Goal: Contribute content: Contribute content

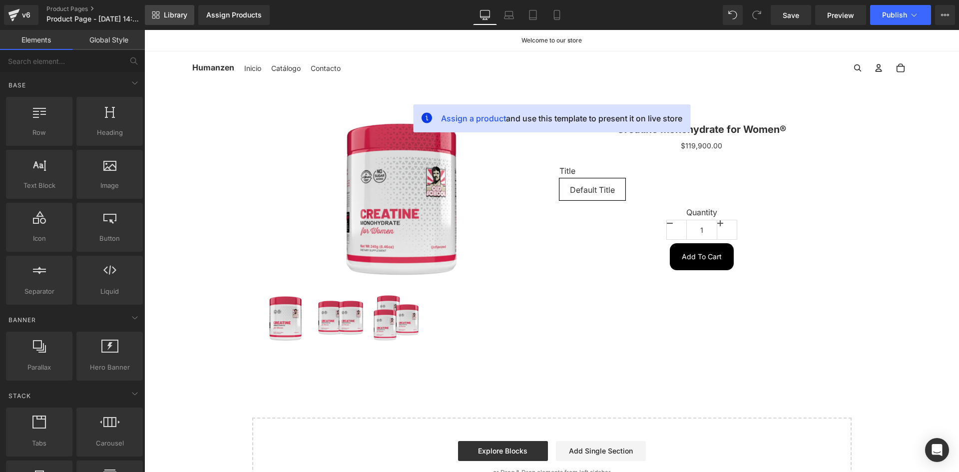
click at [183, 23] on link "Library" at bounding box center [169, 15] width 49 height 20
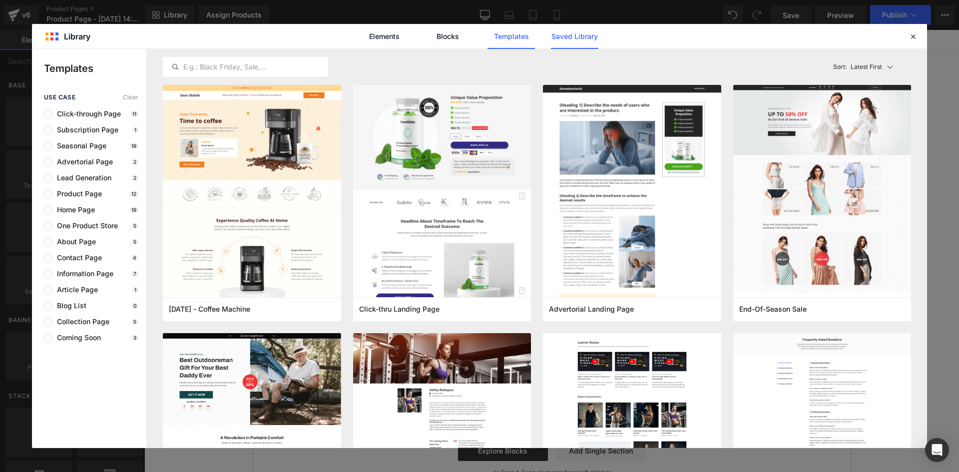
click at [591, 38] on link "Saved Library" at bounding box center [574, 36] width 47 height 25
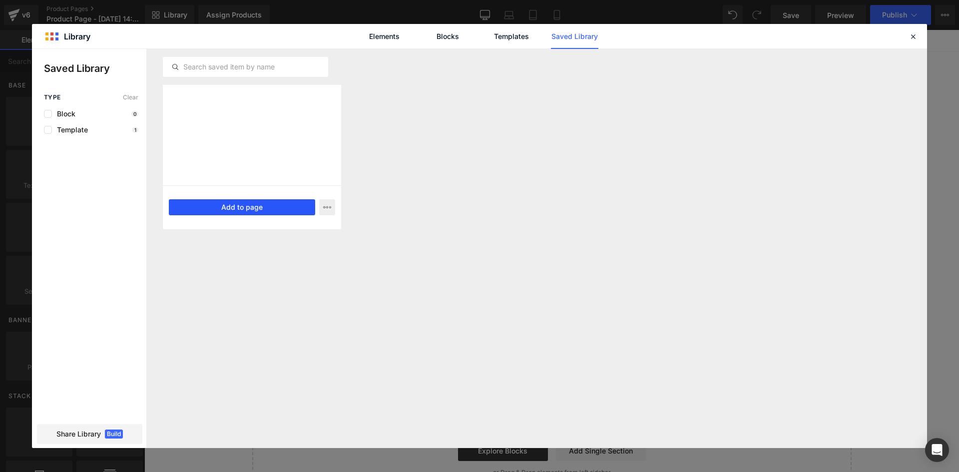
click at [262, 211] on button "Add to page" at bounding box center [242, 207] width 146 height 16
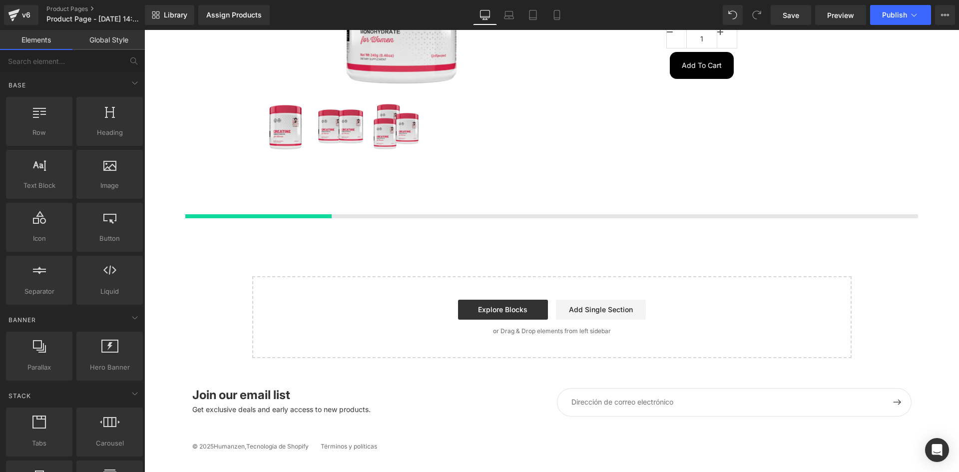
scroll to position [194, 0]
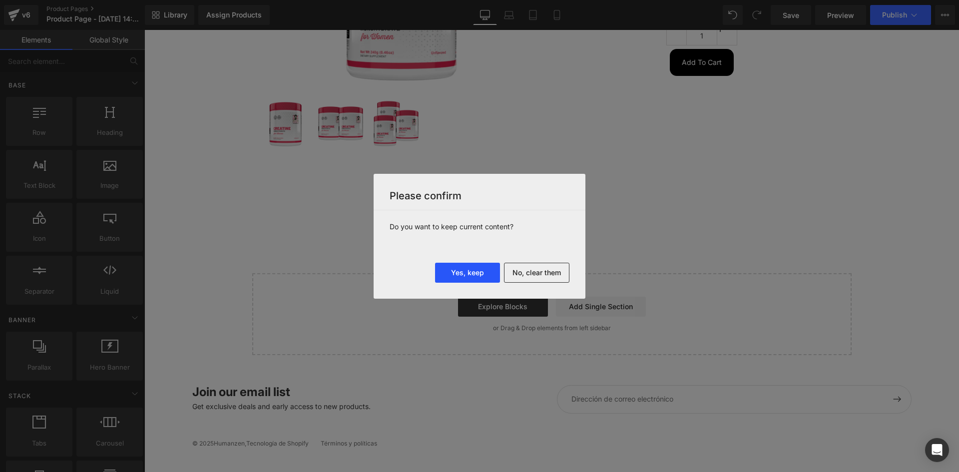
click at [475, 277] on button "Yes, keep" at bounding box center [467, 273] width 65 height 20
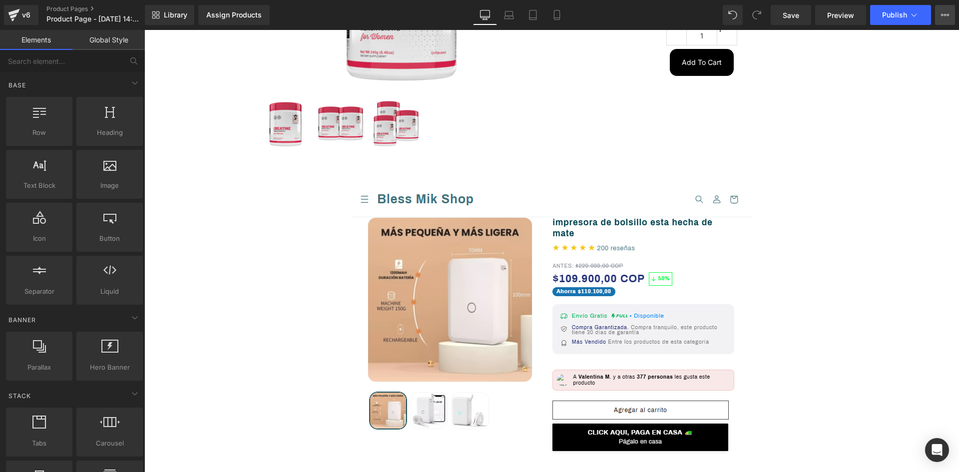
click at [945, 14] on icon at bounding box center [945, 15] width 2 height 2
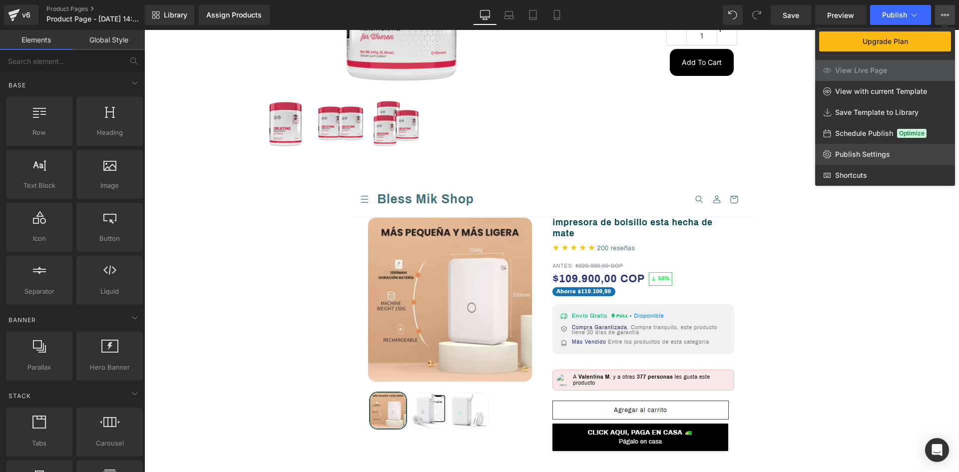
click at [858, 157] on span "Publish Settings" at bounding box center [862, 154] width 55 height 9
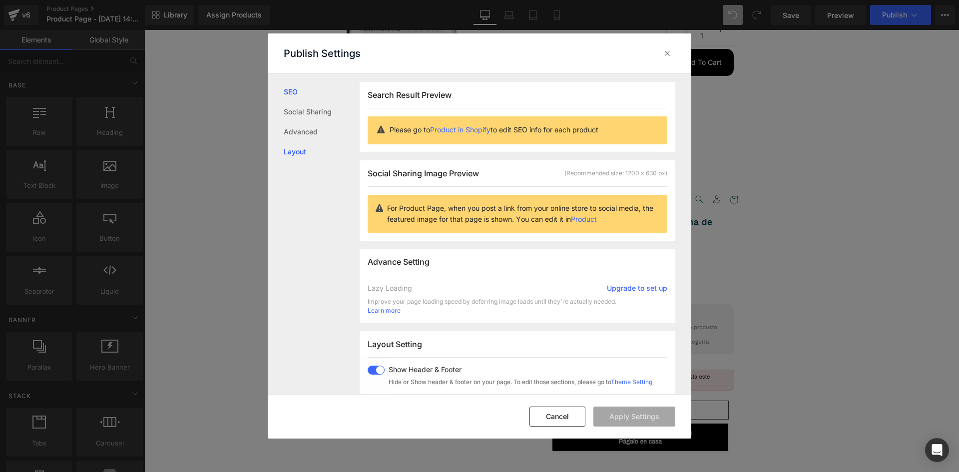
click at [301, 152] on link "Layout" at bounding box center [322, 152] width 76 height 20
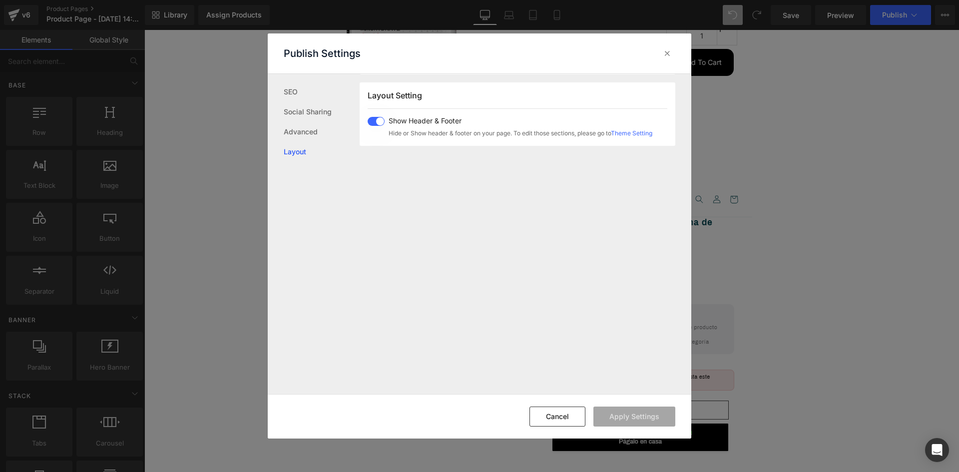
scroll to position [249, 0]
click at [375, 123] on span at bounding box center [376, 120] width 17 height 9
click at [621, 417] on button "Apply Settings" at bounding box center [634, 416] width 82 height 20
click at [668, 55] on icon at bounding box center [667, 53] width 10 height 10
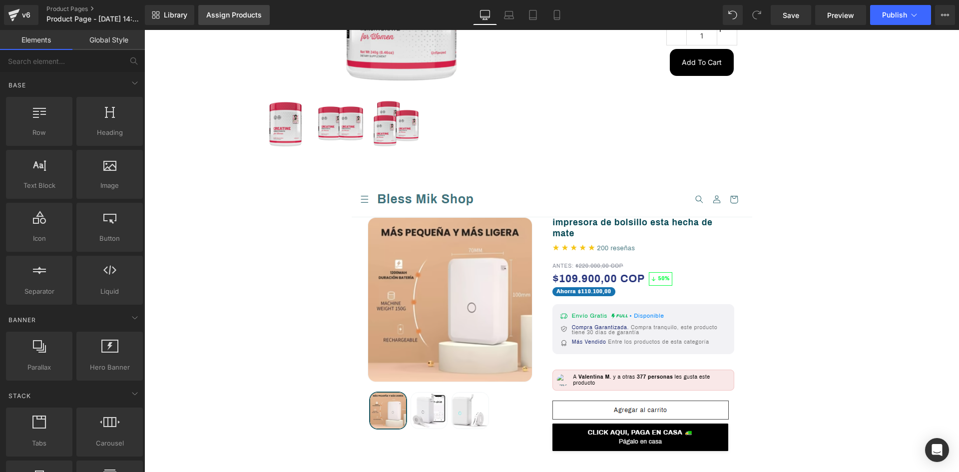
click at [231, 11] on div "Assign Products" at bounding box center [233, 15] width 55 height 8
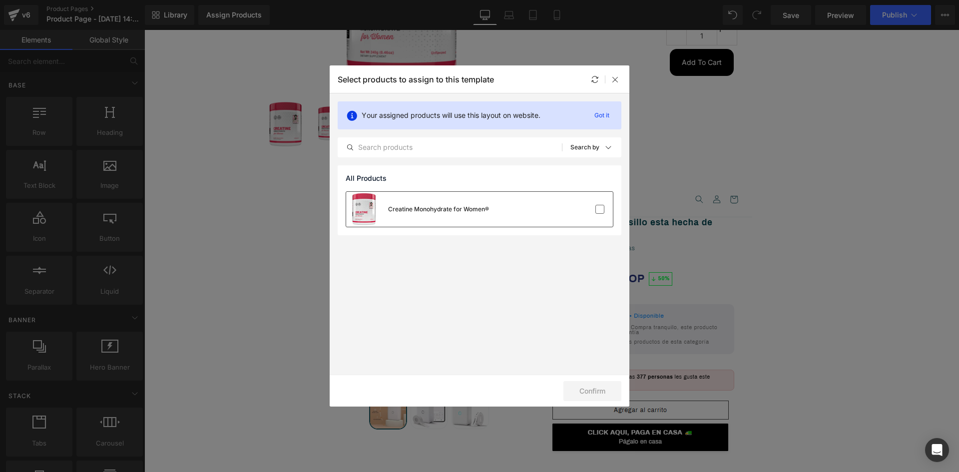
click at [413, 215] on div "Creatine Monohydrate for Women®" at bounding box center [417, 209] width 143 height 35
click at [602, 388] on button "Confirm" at bounding box center [592, 391] width 58 height 20
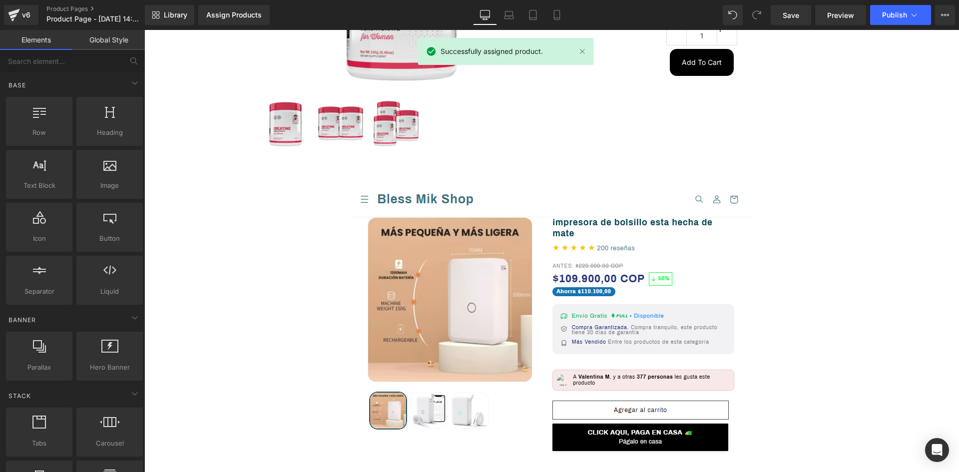
click at [617, 77] on div "Sale Off (P) Image $0" at bounding box center [551, 31] width 599 height 253
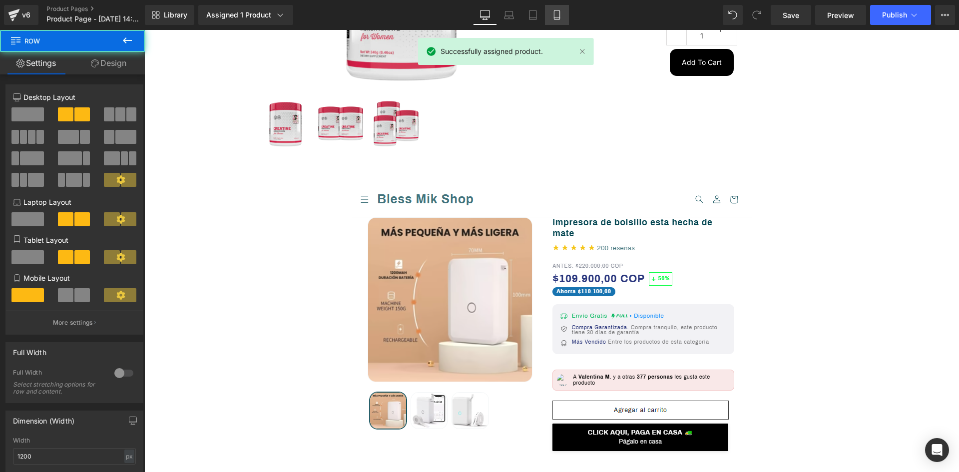
click at [557, 10] on icon at bounding box center [556, 14] width 5 height 9
type input "100"
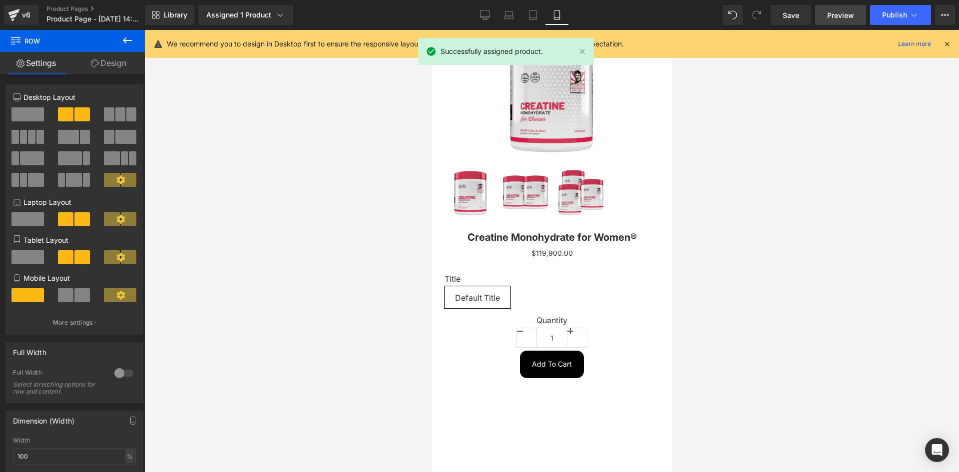
scroll to position [0, 0]
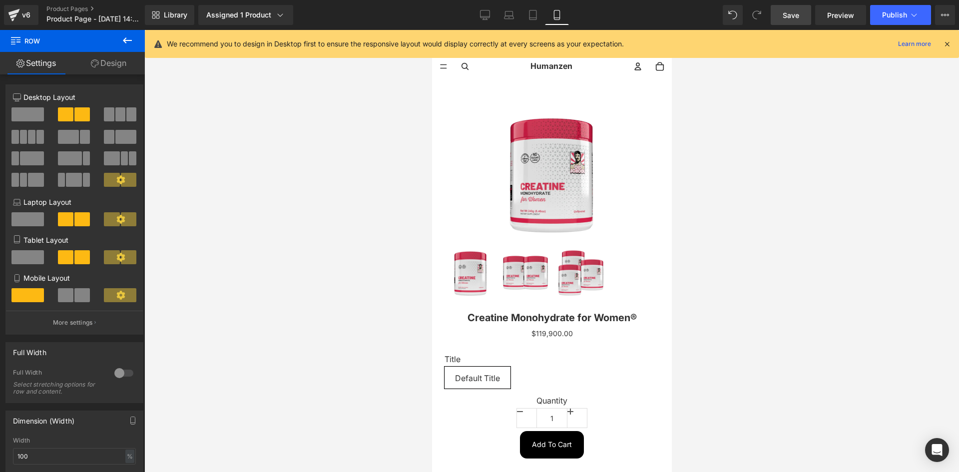
click at [797, 19] on span "Save" at bounding box center [791, 15] width 16 height 10
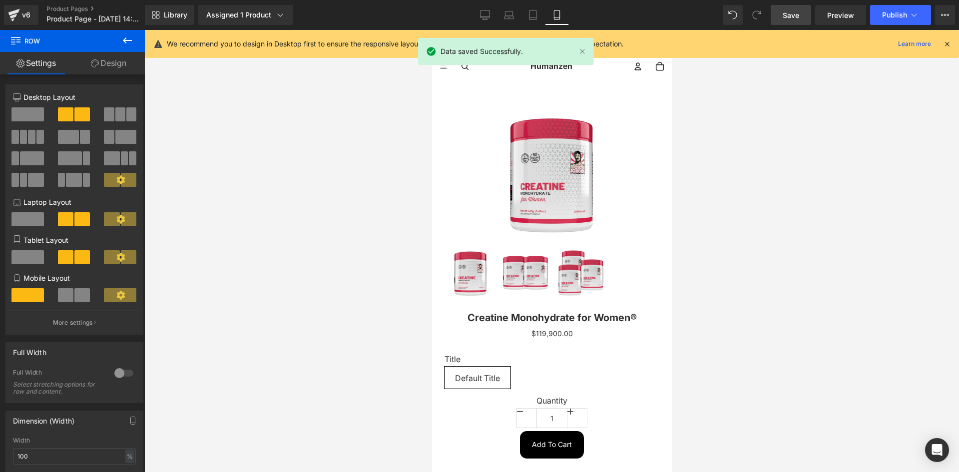
click at [949, 43] on icon at bounding box center [946, 43] width 9 height 9
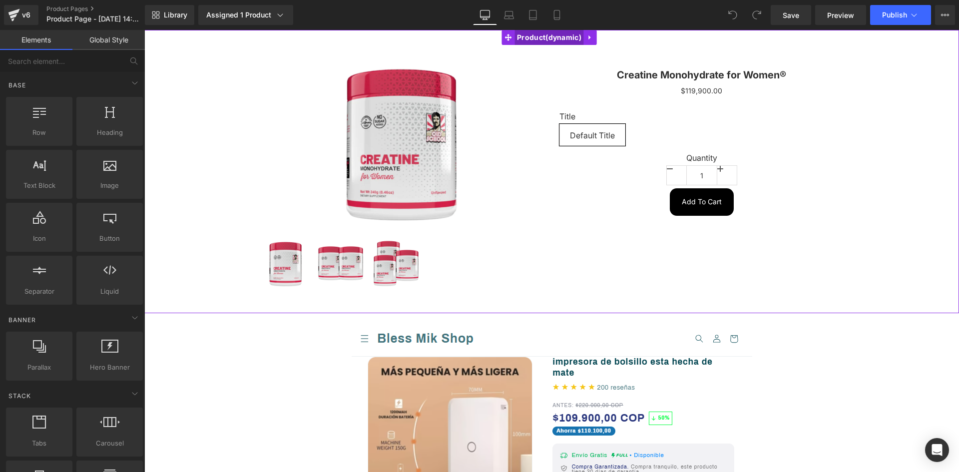
click at [558, 39] on span "Product" at bounding box center [548, 37] width 69 height 15
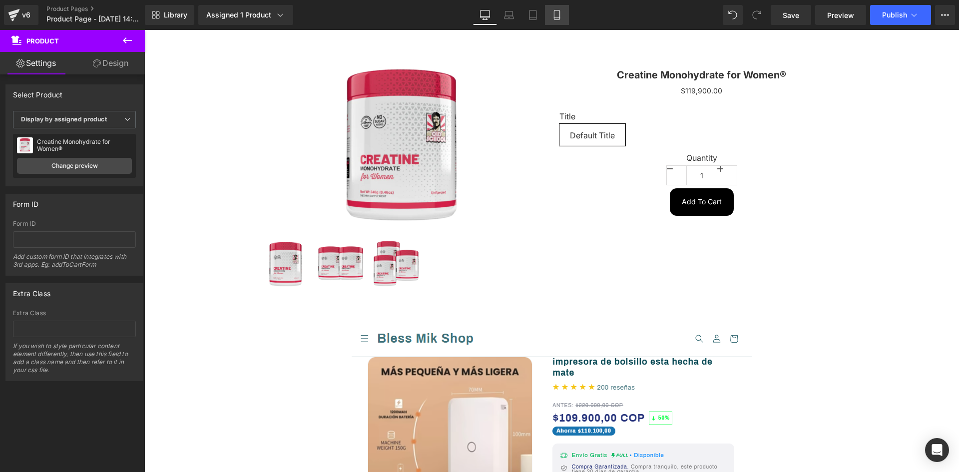
click at [557, 11] on icon at bounding box center [557, 15] width 10 height 10
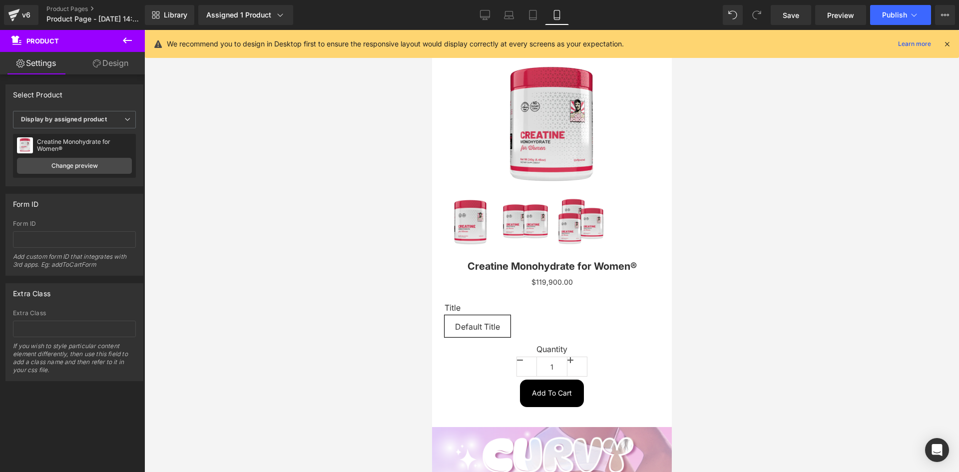
click at [946, 44] on icon at bounding box center [946, 43] width 9 height 9
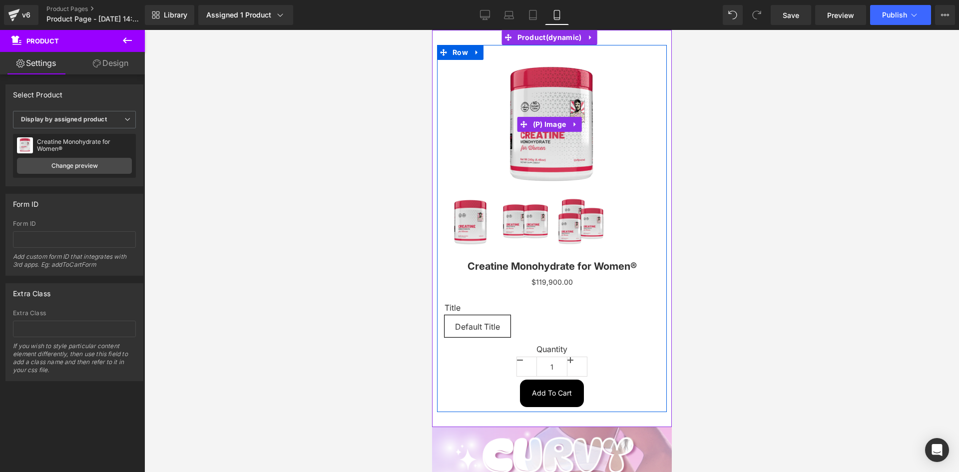
click at [596, 120] on img at bounding box center [551, 124] width 129 height 129
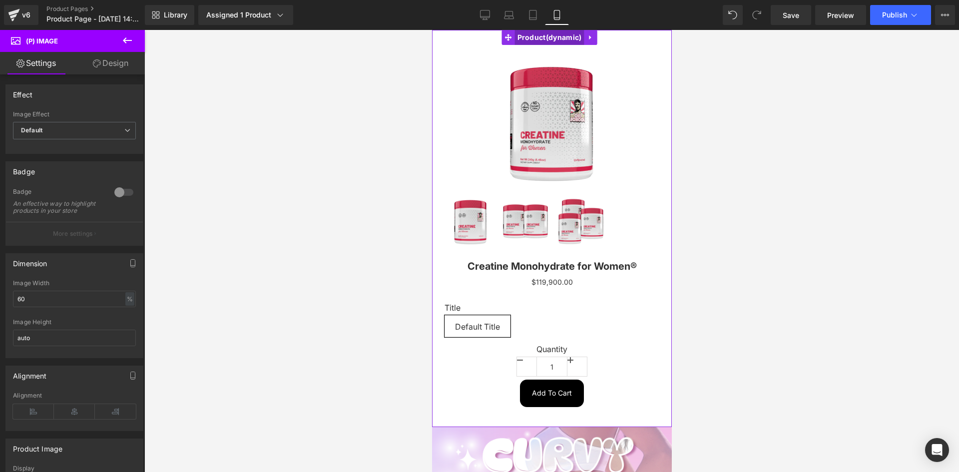
click at [559, 38] on span "Product" at bounding box center [548, 37] width 69 height 15
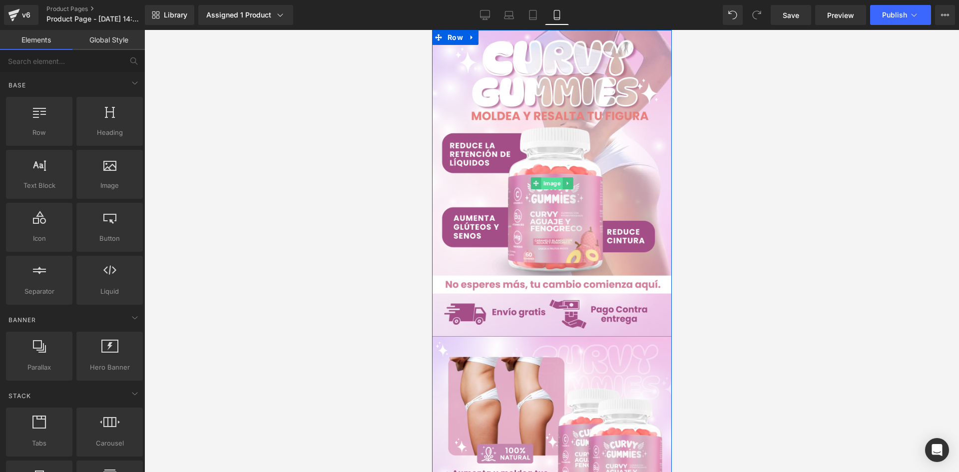
click at [549, 182] on span "Image" at bounding box center [551, 183] width 21 height 12
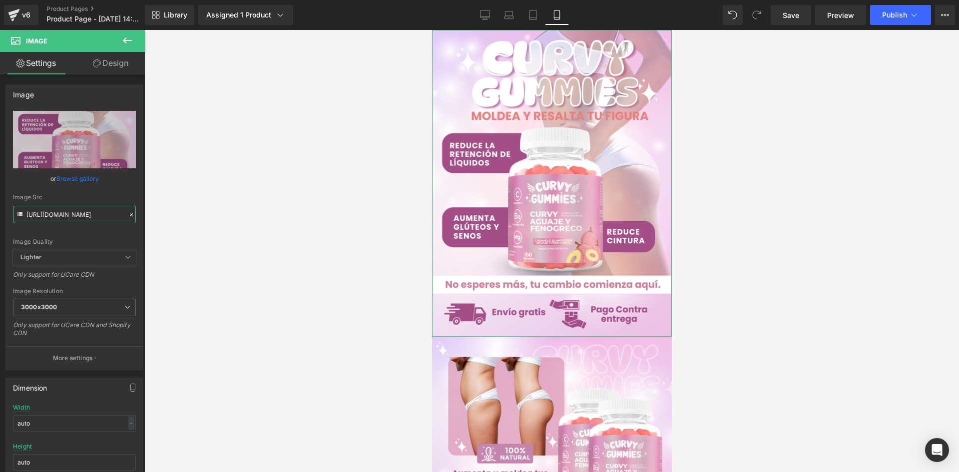
scroll to position [0, 21]
drag, startPoint x: 26, startPoint y: 213, endPoint x: 151, endPoint y: 222, distance: 125.6
click at [151, 222] on div "Image You are previewing how the will restyle your page. You can not edit Eleme…" at bounding box center [479, 244] width 959 height 489
paste input "d0Y7b2W4/Pieza-1-3x"
type input "https://i.ibb.co/d0Y7b2W4/Pieza-1-3x.png"
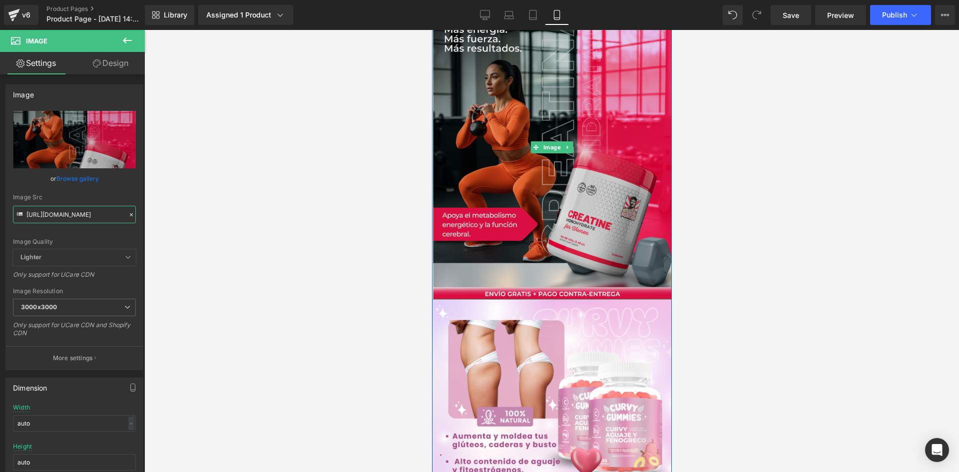
scroll to position [100, 0]
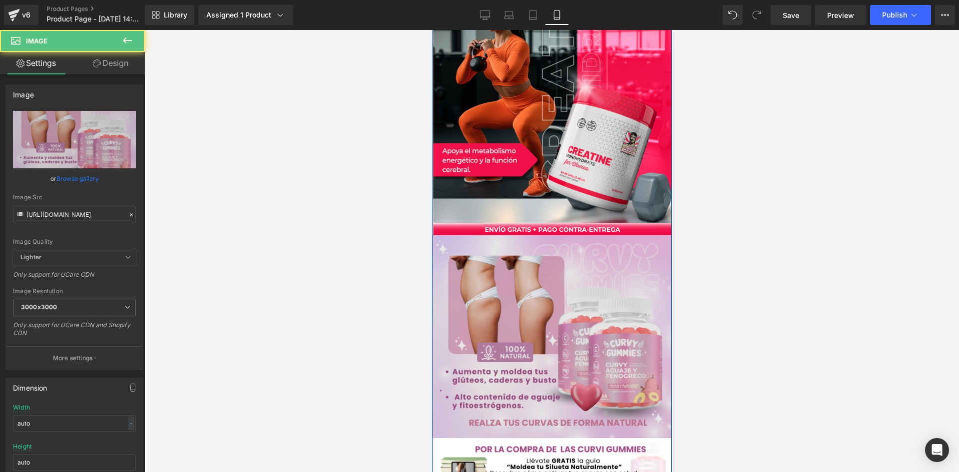
click at [552, 339] on div "Image" at bounding box center [551, 336] width 240 height 202
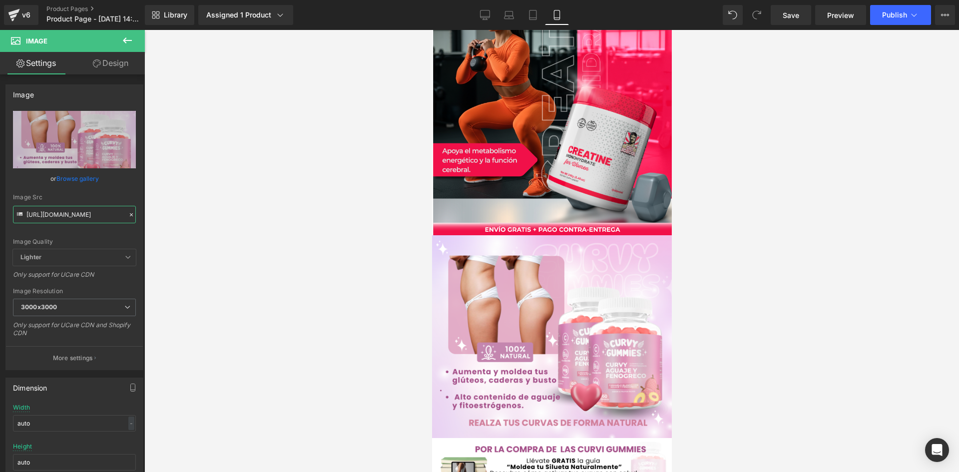
drag, startPoint x: 27, startPoint y: 213, endPoint x: 308, endPoint y: 245, distance: 283.0
click at [308, 245] on div "Image You are previewing how the will restyle your page. You can not edit Eleme…" at bounding box center [479, 244] width 959 height 489
paste input "d0Y7b2W4/Pieza-1-3x"
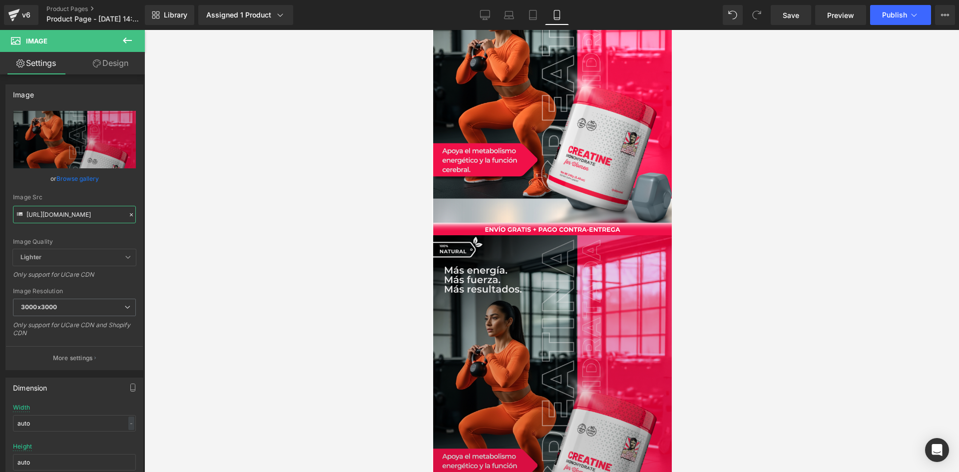
scroll to position [0, 0]
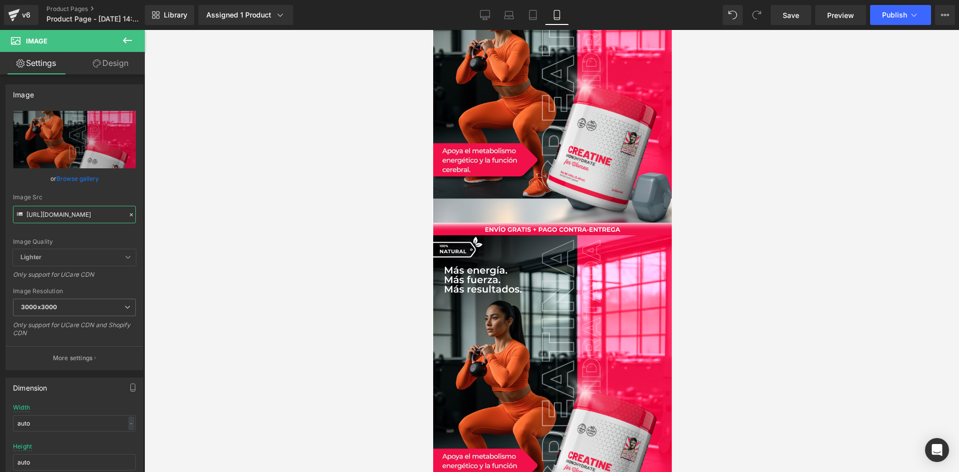
drag, startPoint x: 26, startPoint y: 216, endPoint x: 209, endPoint y: 233, distance: 184.1
click at [209, 233] on div "Image You are previewing how the will restyle your page. You can not edit Eleme…" at bounding box center [479, 244] width 959 height 489
paste input "4RHN89dK/Pieza-2"
type input "https://i.ibb.co/4RHN89dK/Pieza-2-3x.png"
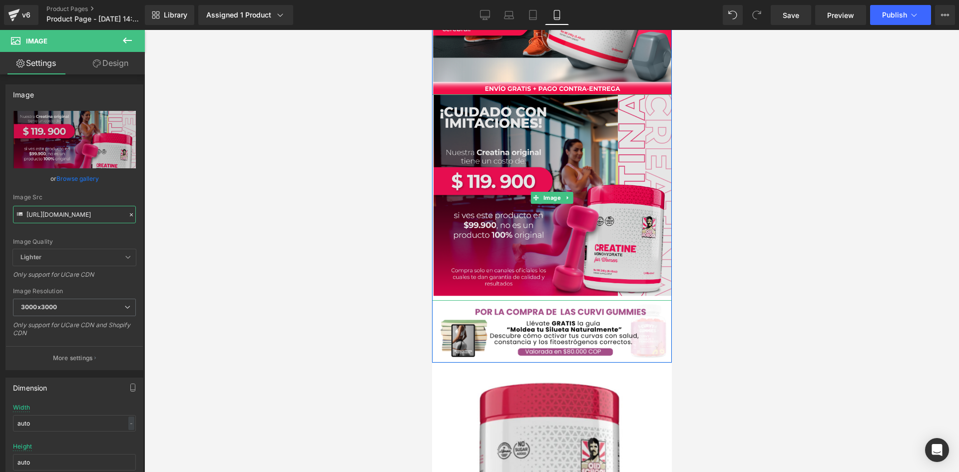
scroll to position [300, 0]
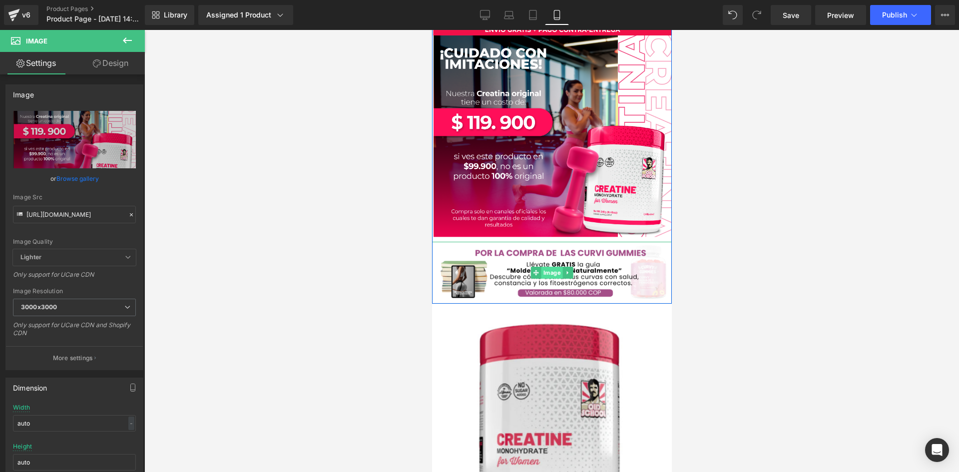
click at [545, 269] on span "Image" at bounding box center [551, 273] width 21 height 12
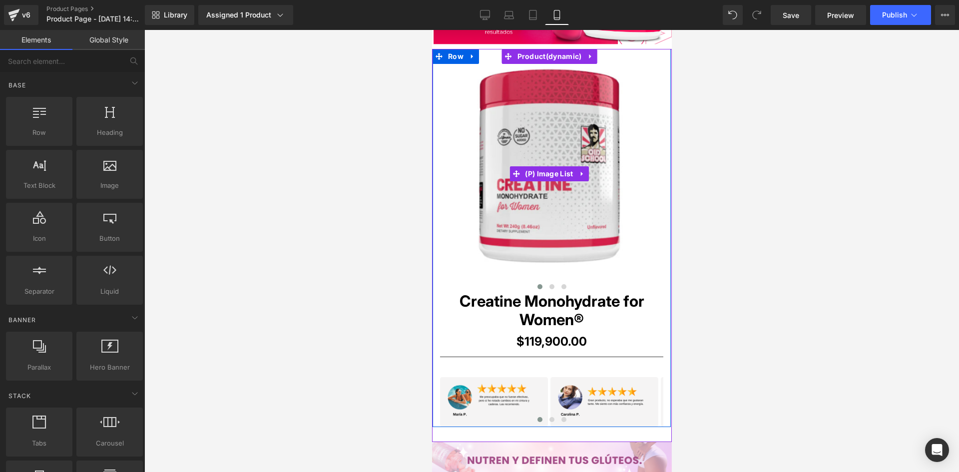
scroll to position [549, 0]
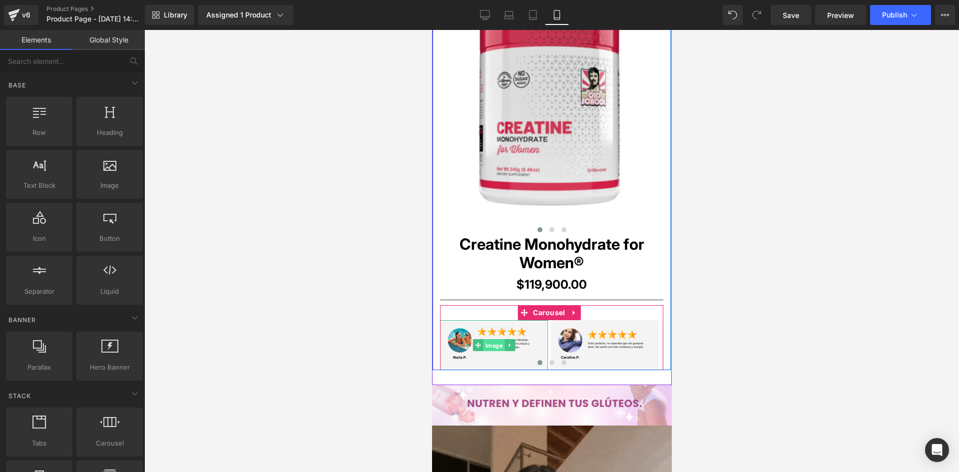
click at [495, 345] on span "Image" at bounding box center [493, 345] width 21 height 12
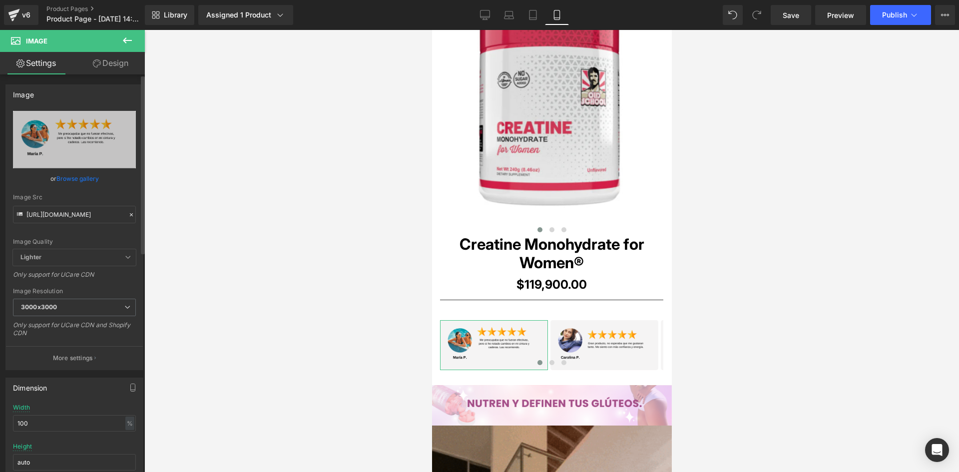
click at [25, 215] on icon at bounding box center [19, 215] width 11 height 11
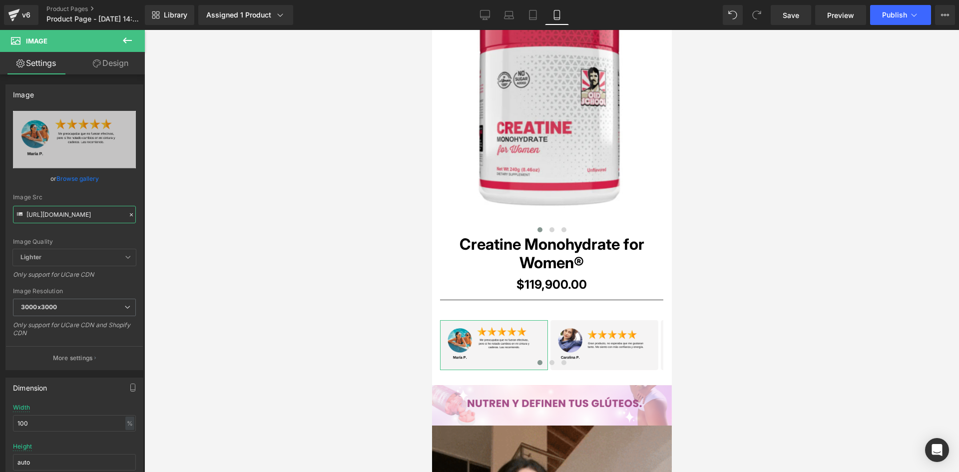
scroll to position [0, 5]
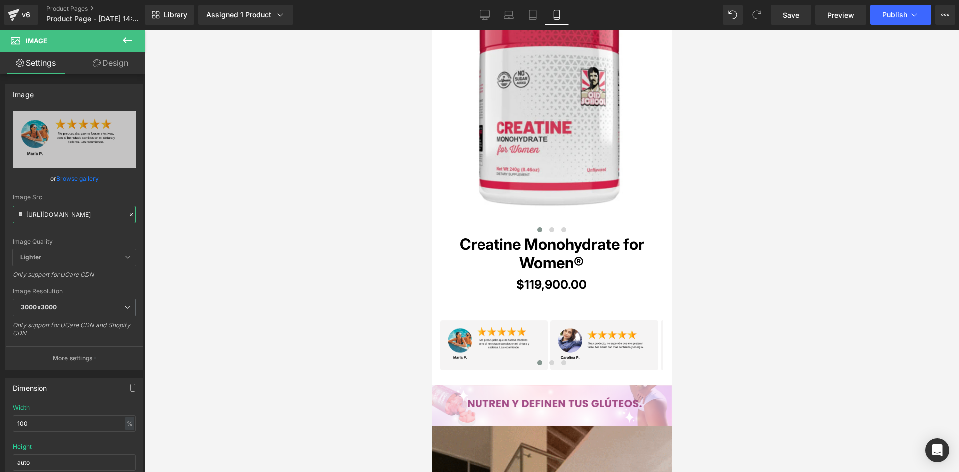
drag, startPoint x: 27, startPoint y: 214, endPoint x: 198, endPoint y: 224, distance: 171.1
click at [198, 224] on div "Image You are previewing how the will restyle your page. You can not edit Eleme…" at bounding box center [479, 244] width 959 height 489
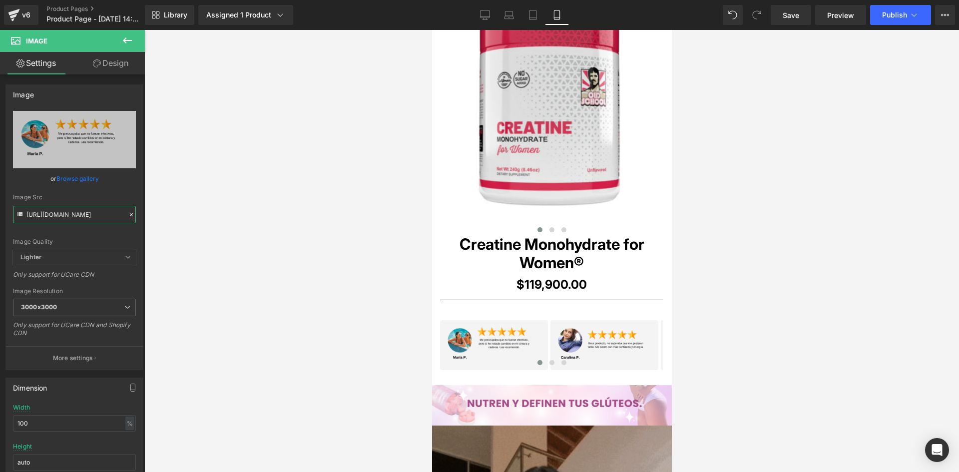
paste input "jjnWy6B/1"
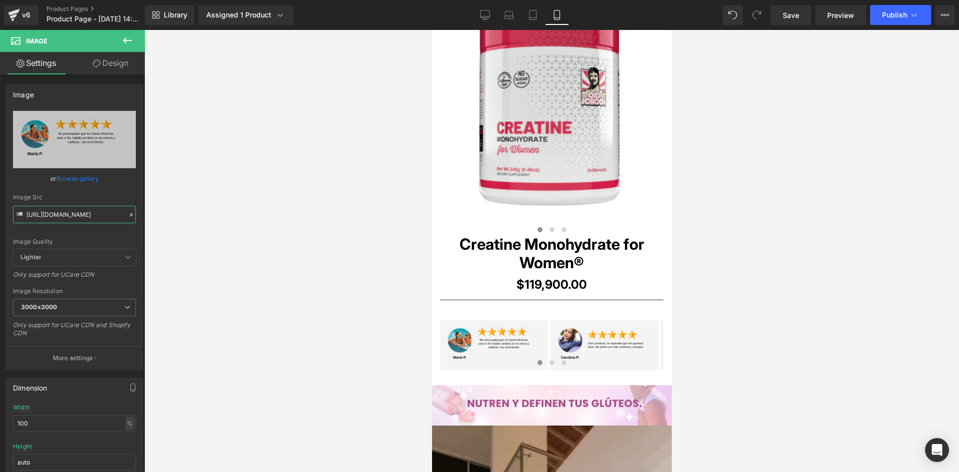
type input "https://i.ibb.co/jjnWy6B/1.png"
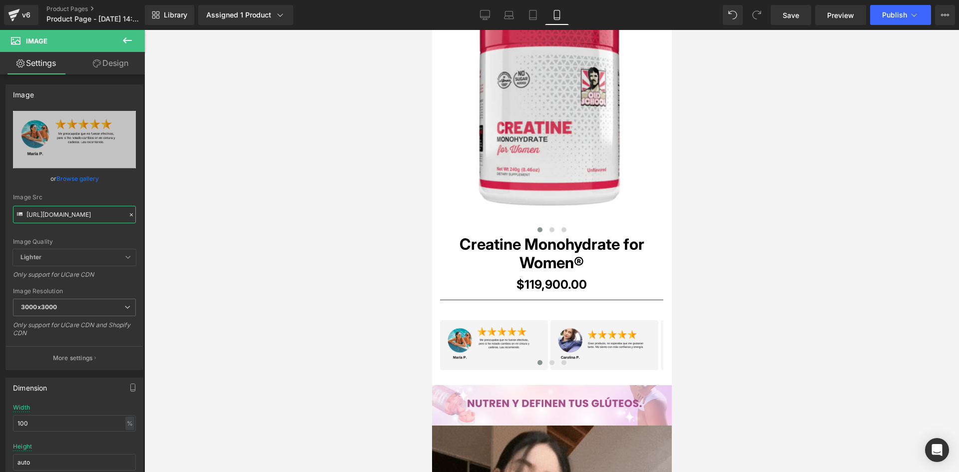
scroll to position [0, 0]
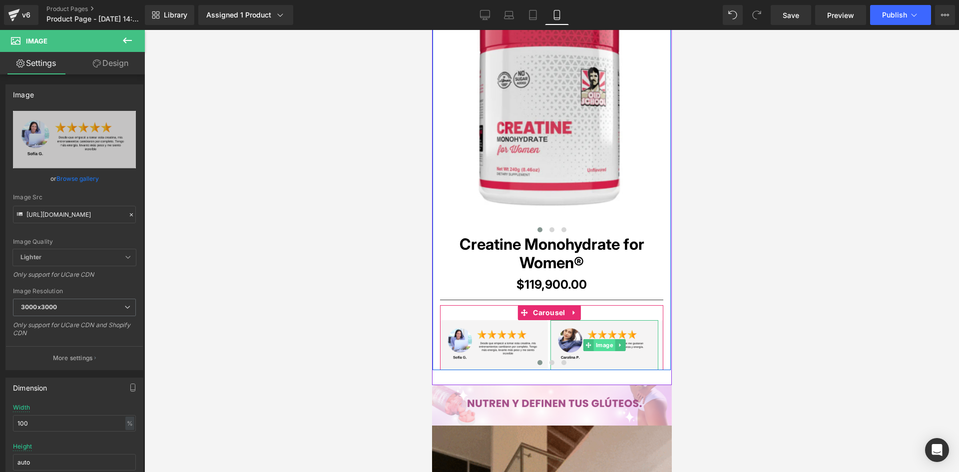
click at [602, 347] on span "Image" at bounding box center [603, 345] width 21 height 12
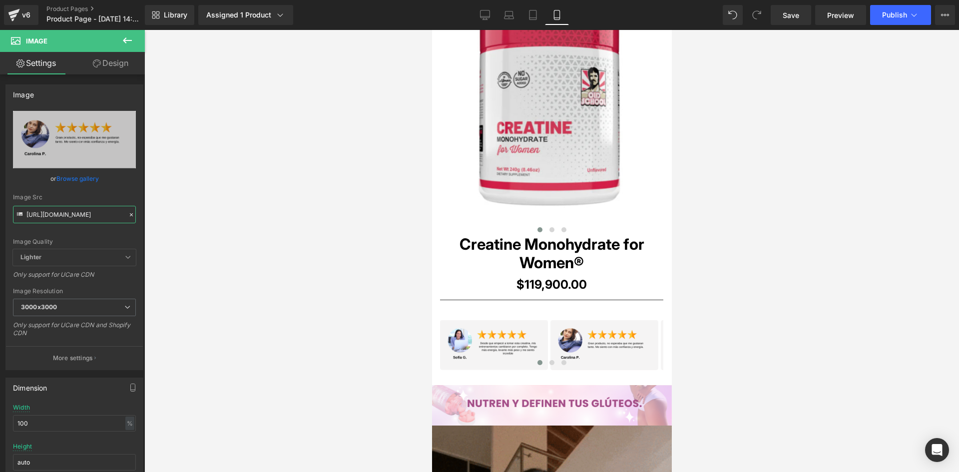
drag, startPoint x: 26, startPoint y: 215, endPoint x: 232, endPoint y: 235, distance: 206.7
click at [232, 235] on div "Image You are previewing how the will restyle your page. You can not edit Eleme…" at bounding box center [479, 244] width 959 height 489
paste input "Wp4GCRcK/6"
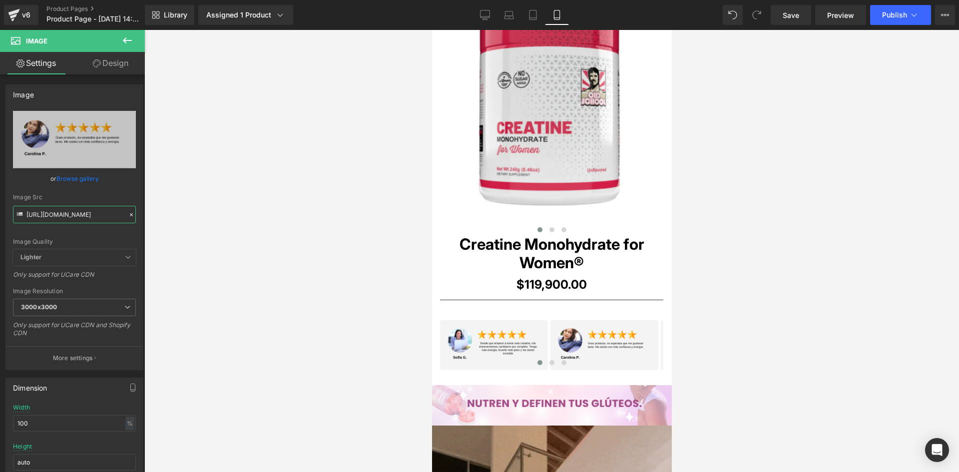
type input "https://i.ibb.co/Wp4GCRcK/6.png"
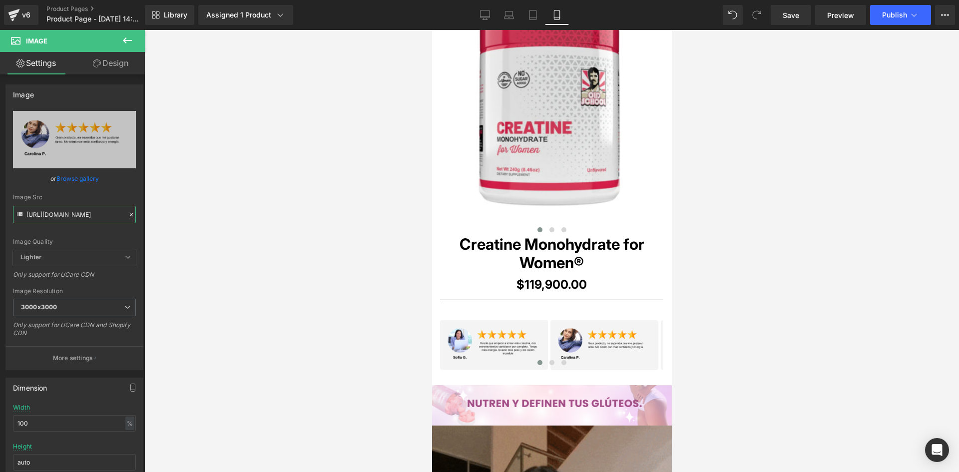
scroll to position [0, 3]
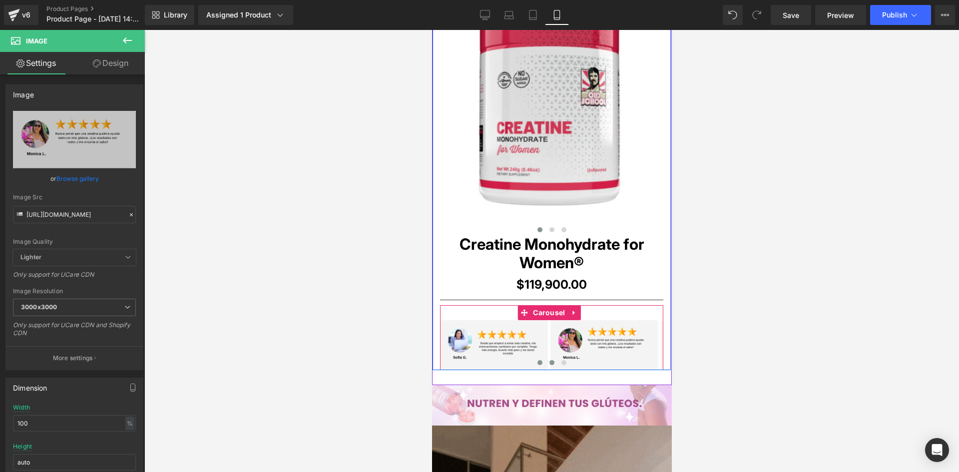
click at [550, 363] on span at bounding box center [551, 362] width 5 height 5
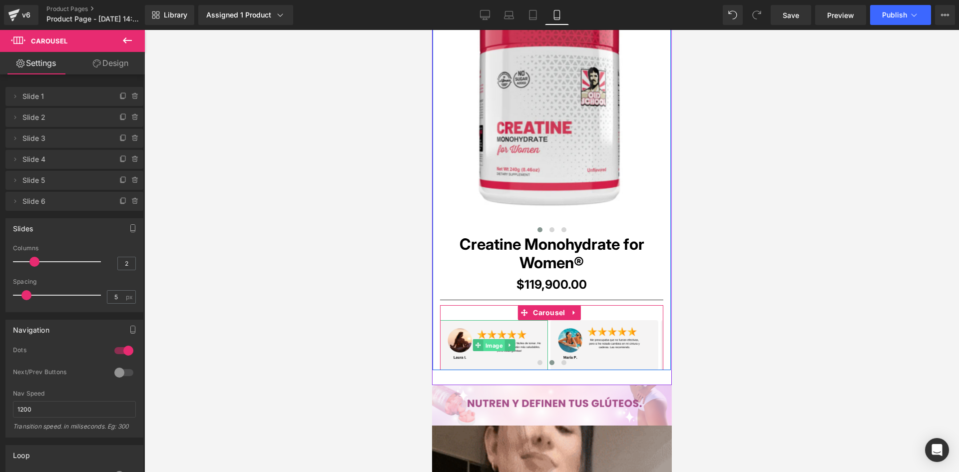
click at [492, 345] on span "Image" at bounding box center [493, 345] width 21 height 12
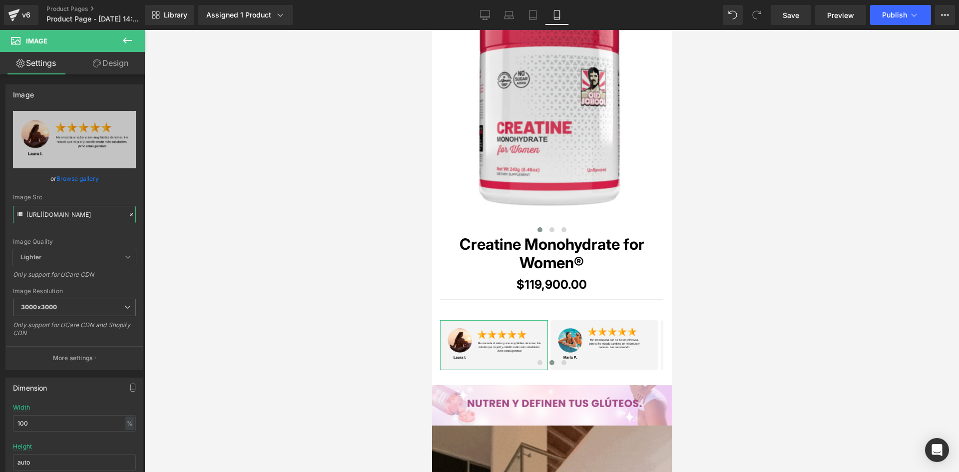
scroll to position [0, 2]
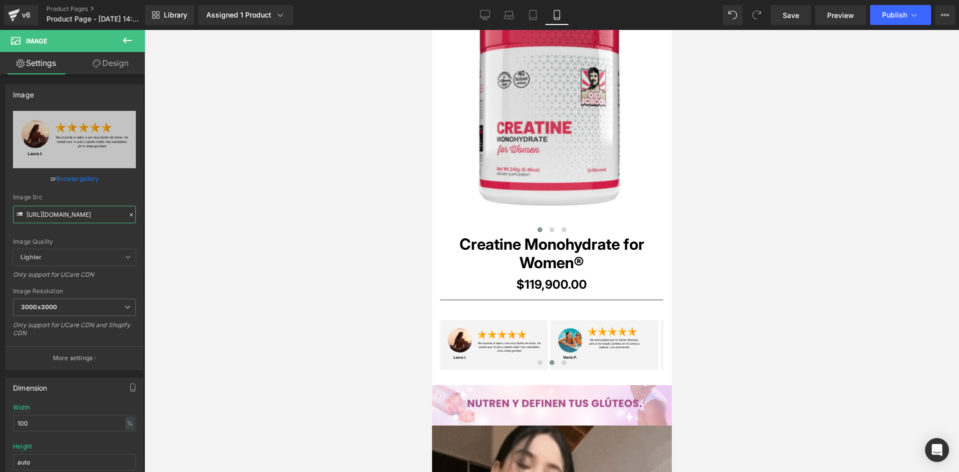
drag, startPoint x: 28, startPoint y: 213, endPoint x: 228, endPoint y: 240, distance: 201.6
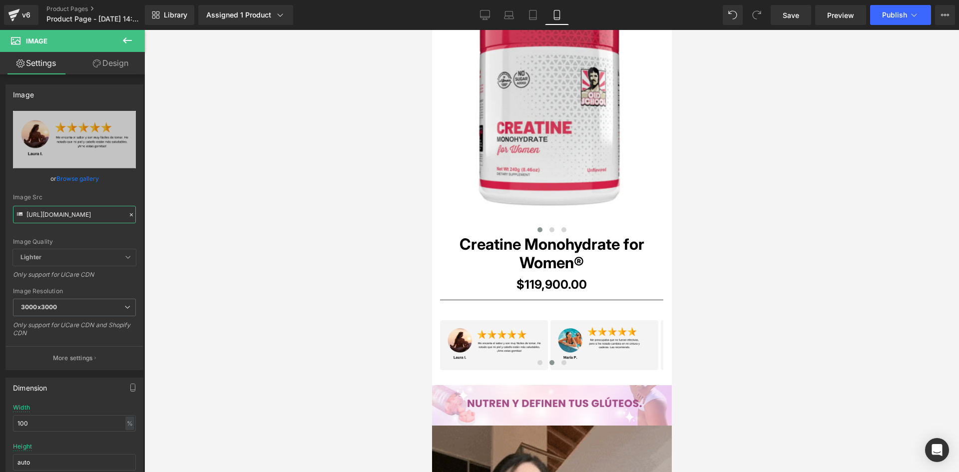
click at [228, 240] on div "Image You are previewing how the will restyle your page. You can not edit Eleme…" at bounding box center [479, 244] width 959 height 489
paste input "4RB5trqW/4"
type input "https://i.ibb.co/4RB5trqW/4.png"
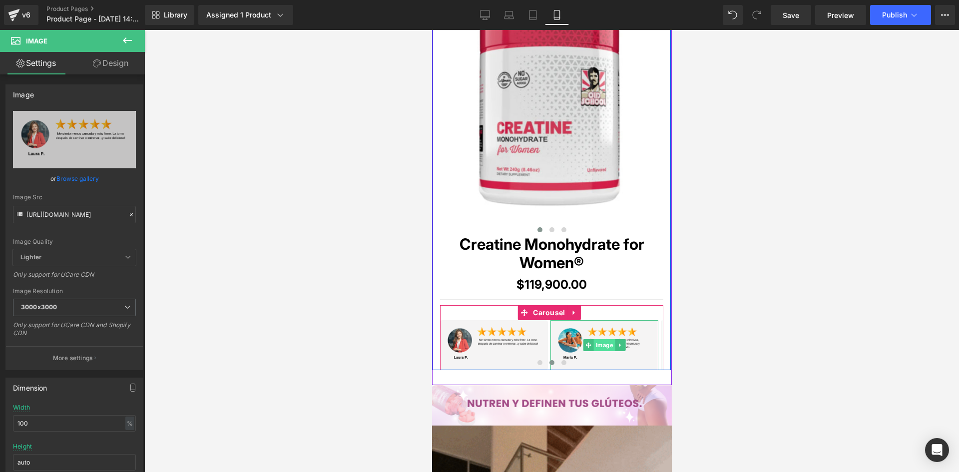
click at [605, 348] on span "Image" at bounding box center [603, 345] width 21 height 12
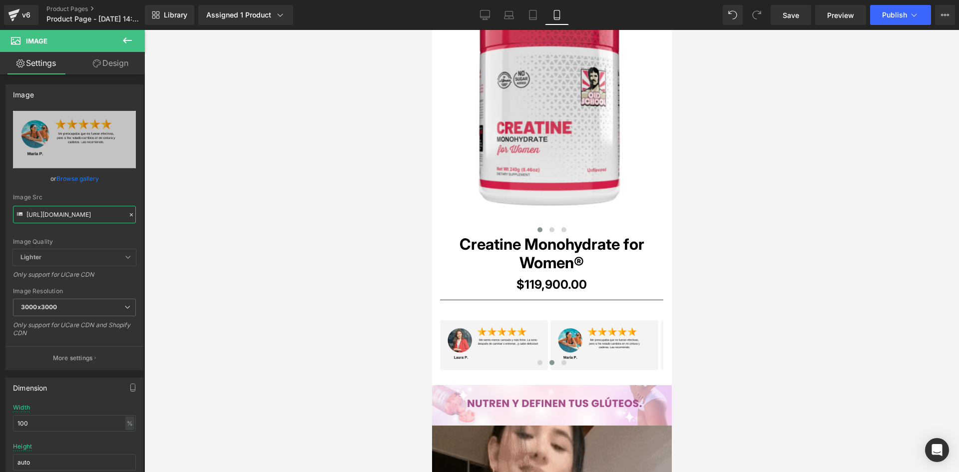
scroll to position [0, 5]
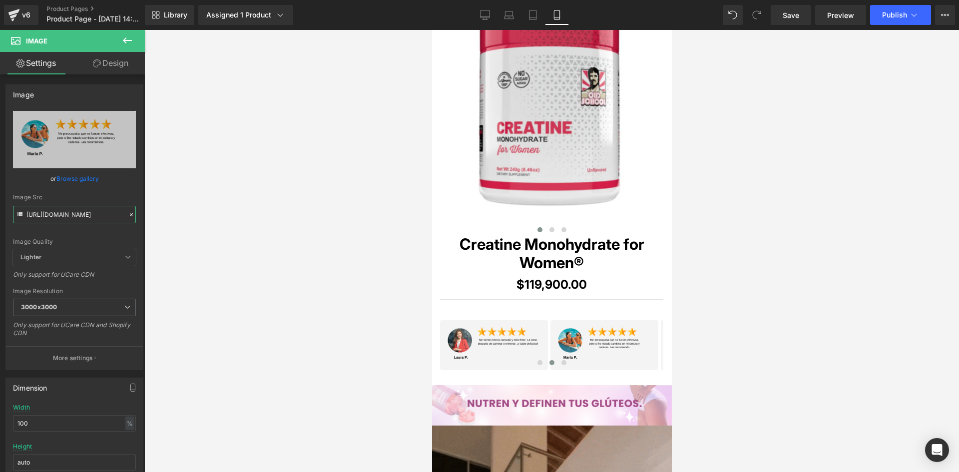
drag, startPoint x: 28, startPoint y: 213, endPoint x: 223, endPoint y: 228, distance: 195.8
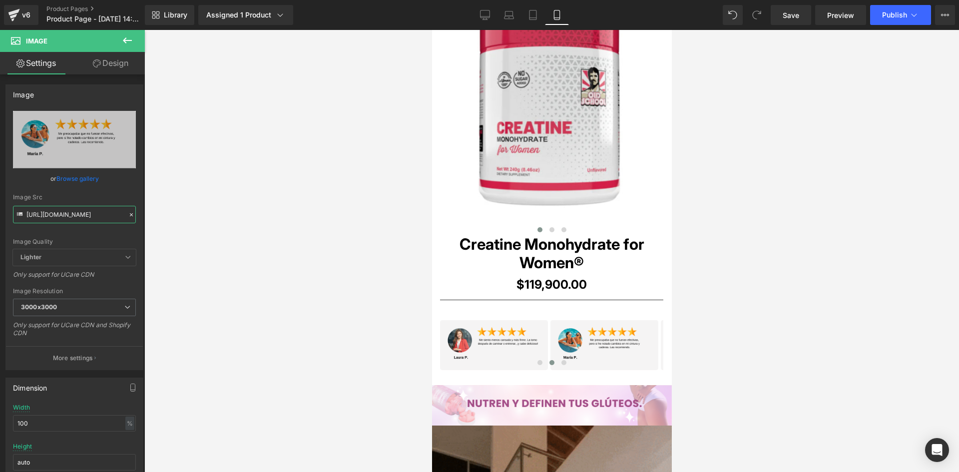
click at [223, 228] on div "Image You are previewing how the will restyle your page. You can not edit Eleme…" at bounding box center [479, 244] width 959 height 489
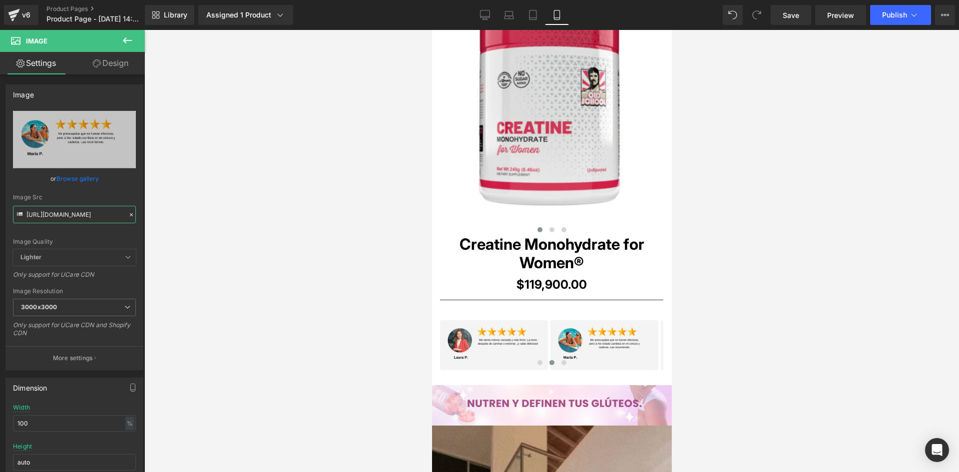
paste input "yBsRNLnD/5"
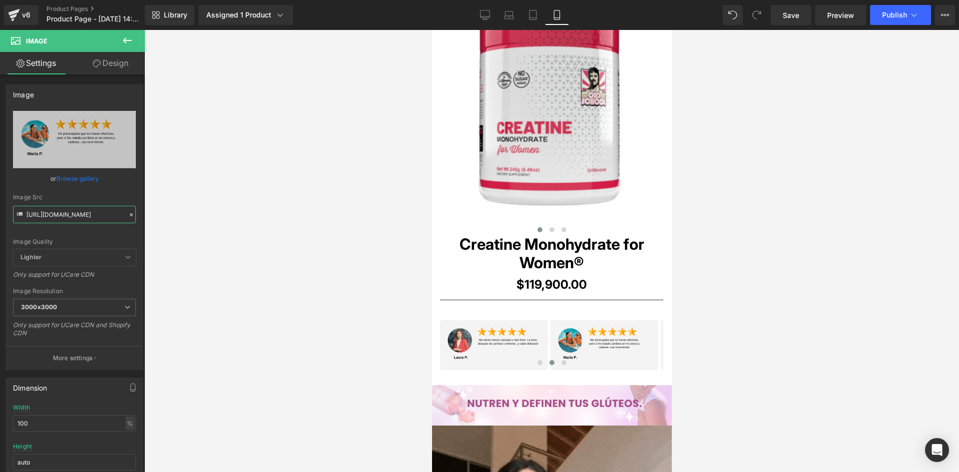
type input "https://i.ibb.co/yBsRNLnD/5.png"
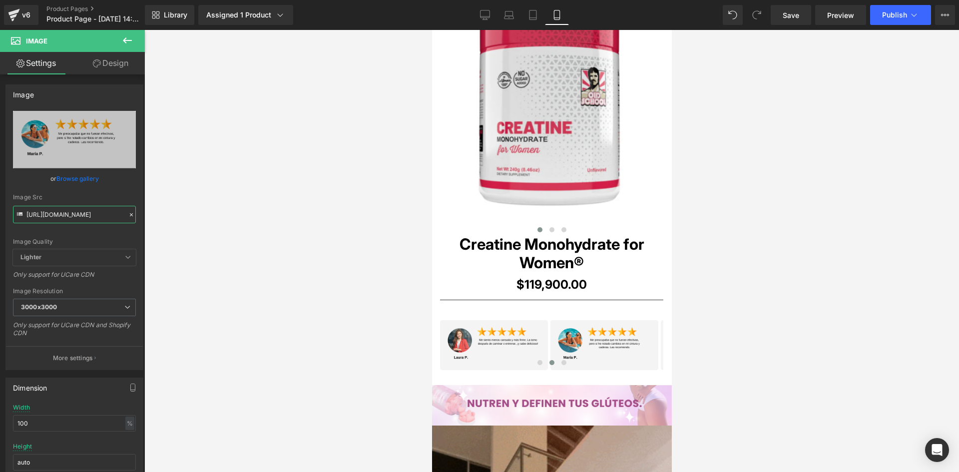
scroll to position [0, 0]
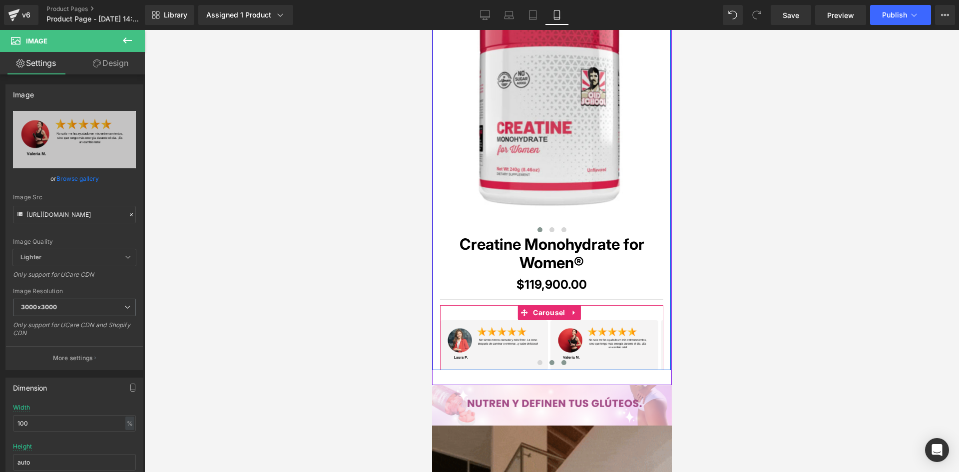
click at [561, 363] on span at bounding box center [563, 362] width 5 height 5
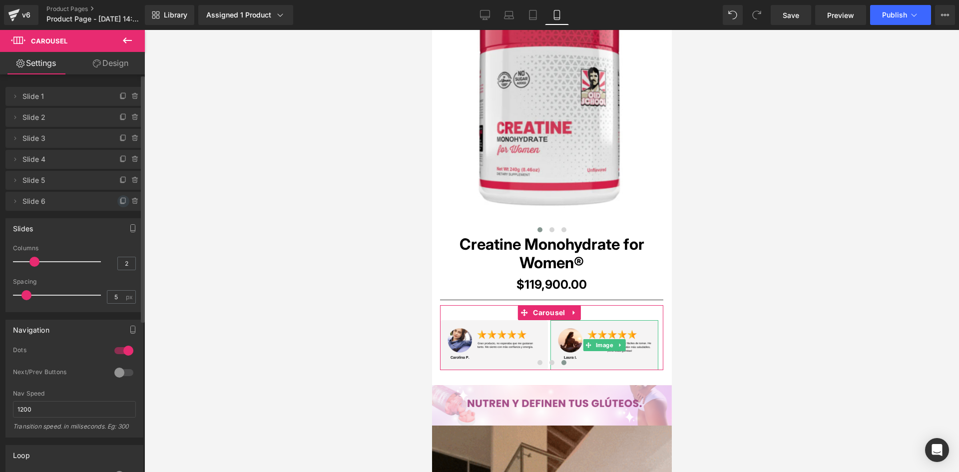
click at [119, 200] on icon at bounding box center [123, 201] width 8 height 8
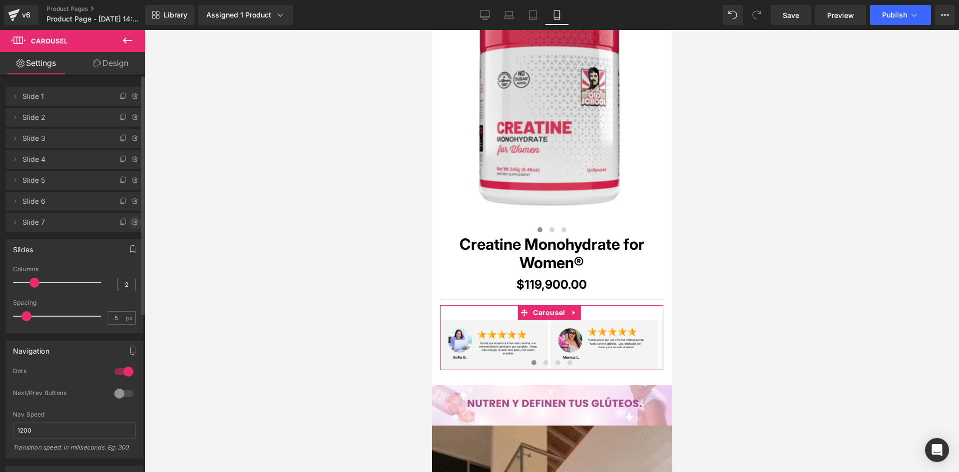
click at [134, 222] on icon at bounding box center [134, 222] width 0 height 2
click at [125, 217] on button "Delete" at bounding box center [124, 222] width 31 height 13
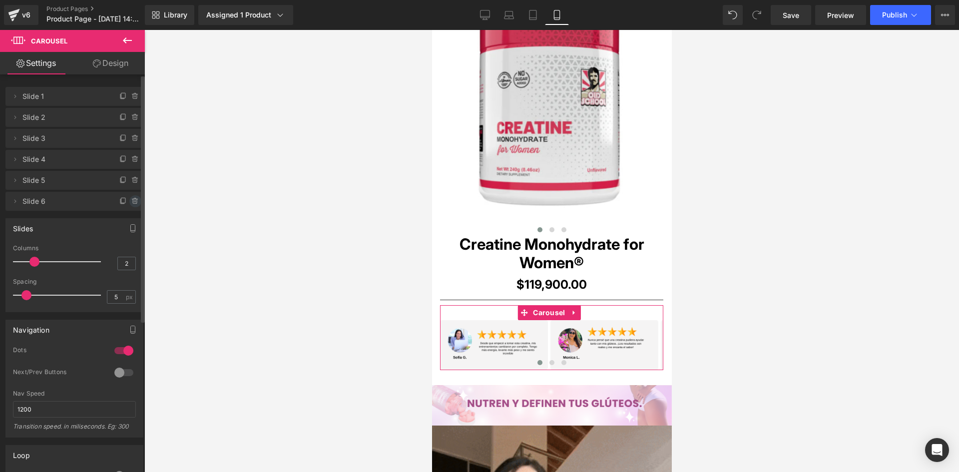
click at [131, 201] on icon at bounding box center [135, 201] width 8 height 8
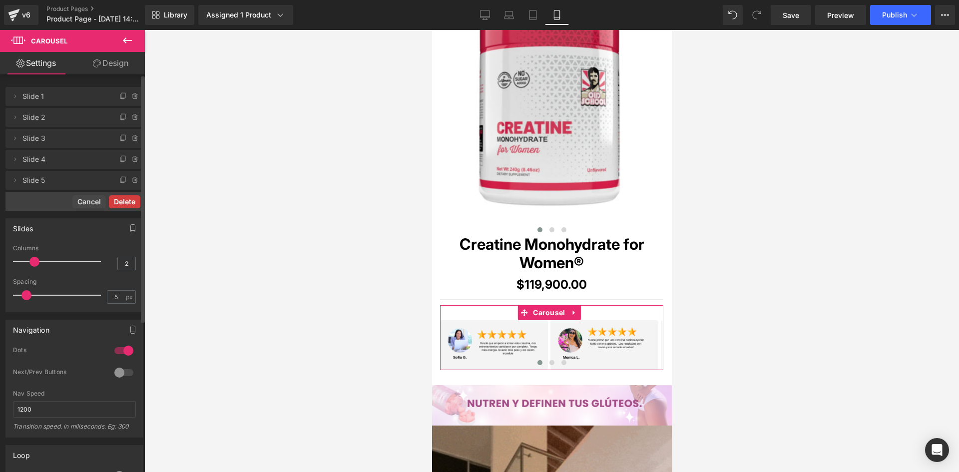
click at [125, 201] on button "Delete" at bounding box center [124, 201] width 31 height 13
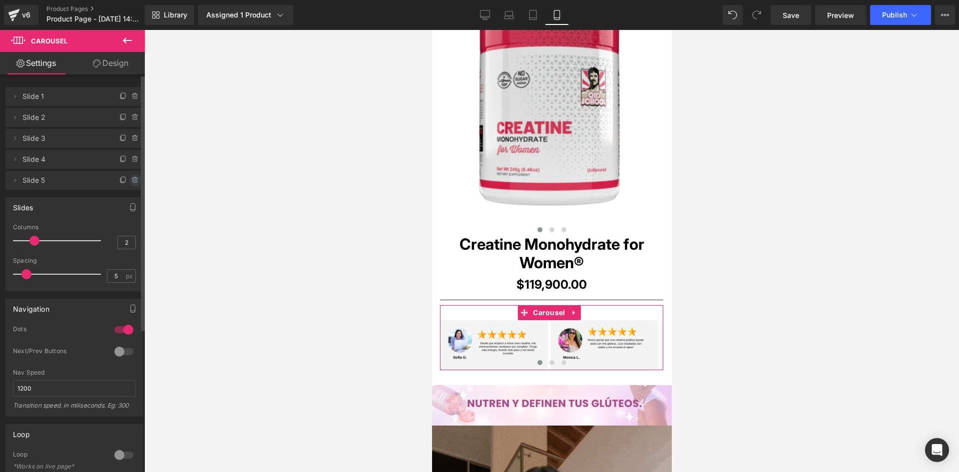
click at [131, 180] on icon at bounding box center [135, 180] width 8 height 8
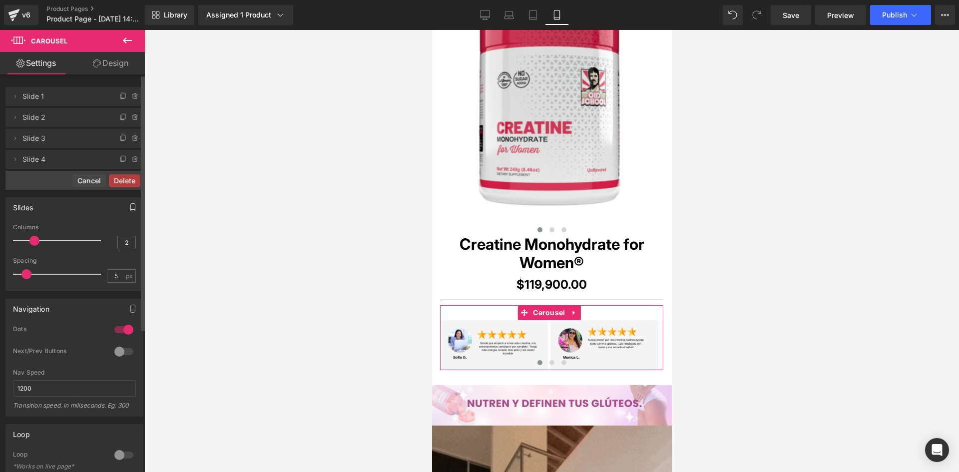
click at [123, 182] on button "Delete" at bounding box center [124, 180] width 31 height 13
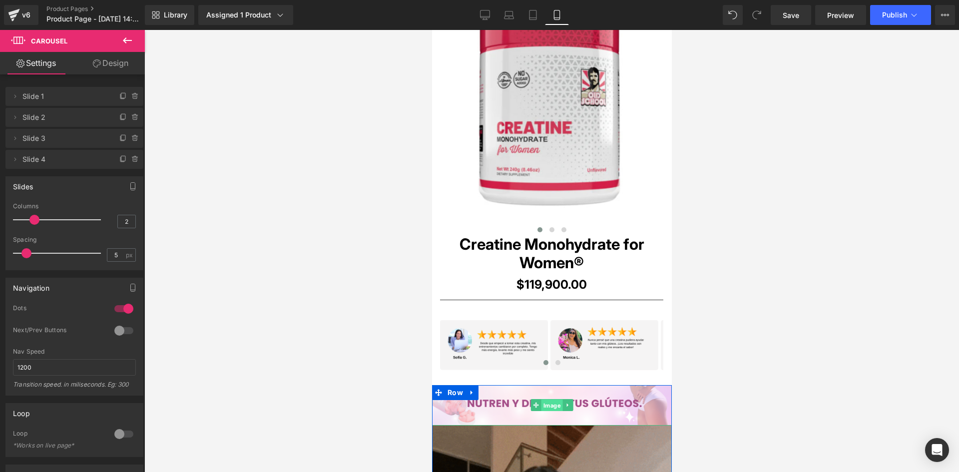
click at [545, 406] on span "Image" at bounding box center [551, 405] width 21 height 12
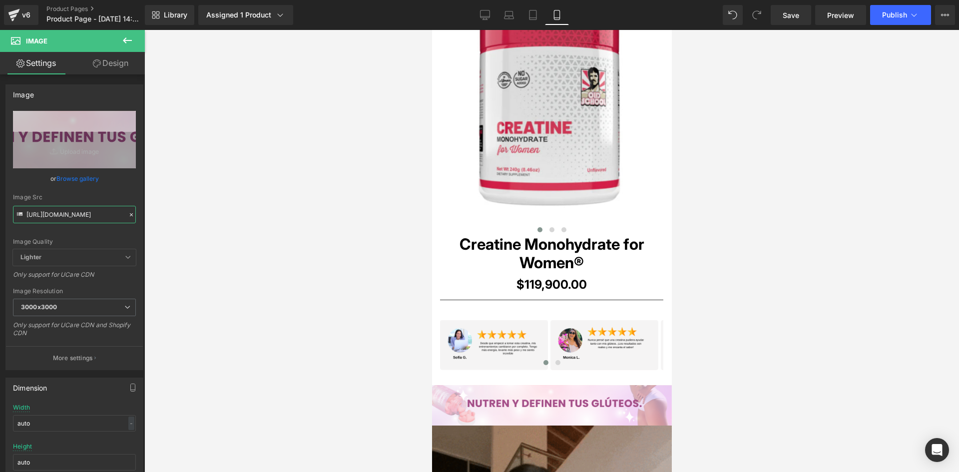
drag, startPoint x: 27, startPoint y: 214, endPoint x: 186, endPoint y: 237, distance: 160.5
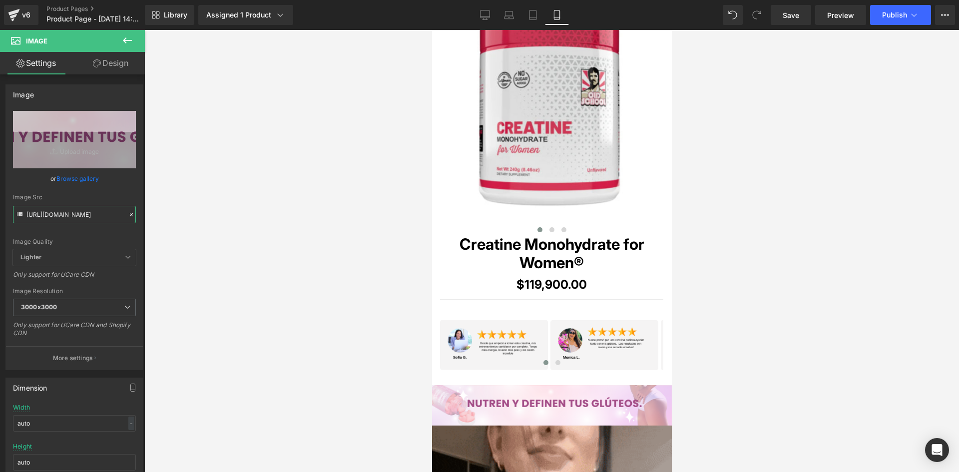
click at [186, 237] on div "Image You are previewing how the will restyle your page. You can not edit Eleme…" at bounding box center [479, 244] width 959 height 489
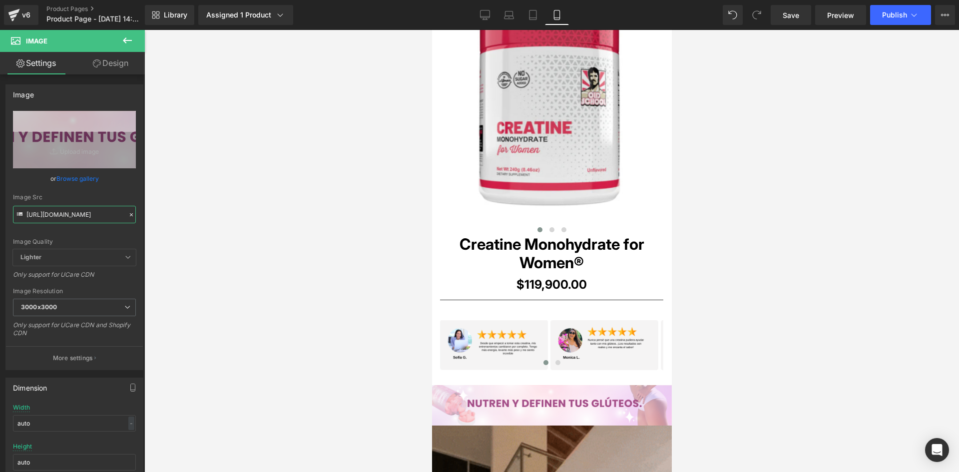
paste input "PZwRW76b/Pieza-3-3x"
type input "https://i.ibb.co/PZwRW76b/Pieza-3-3x.png"
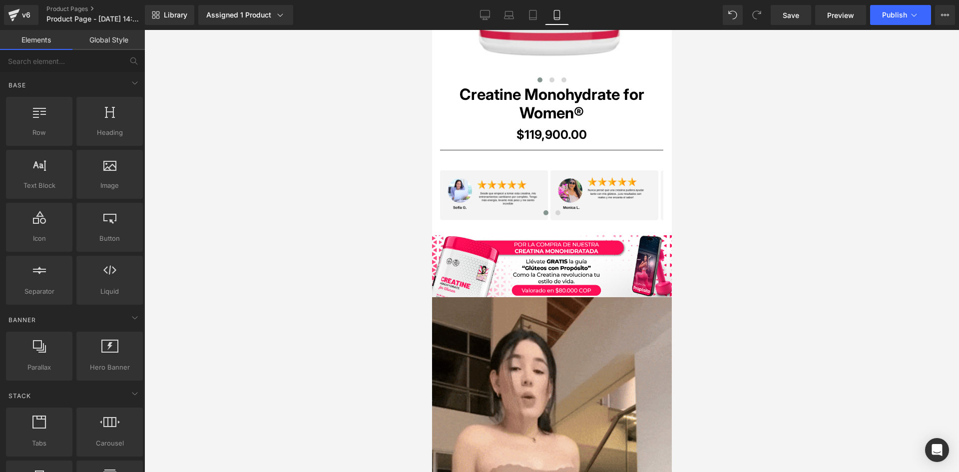
click at [315, 302] on div at bounding box center [551, 251] width 814 height 442
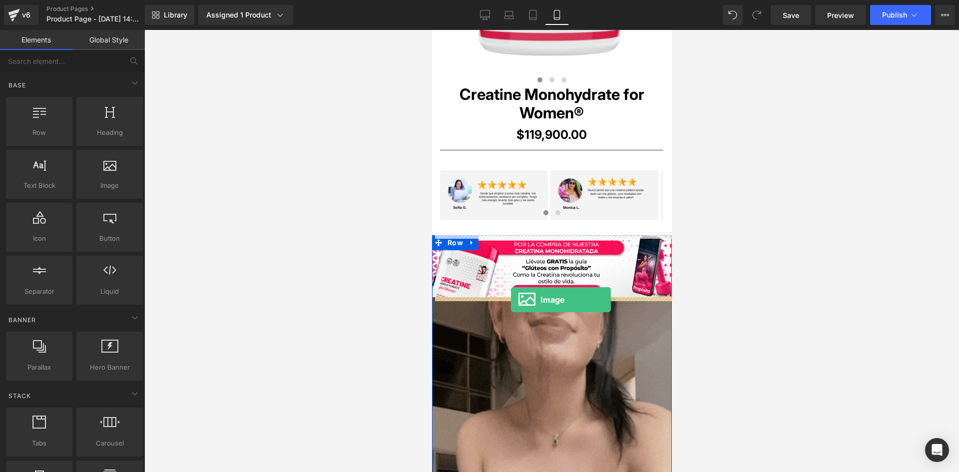
drag, startPoint x: 534, startPoint y: 205, endPoint x: 510, endPoint y: 300, distance: 97.3
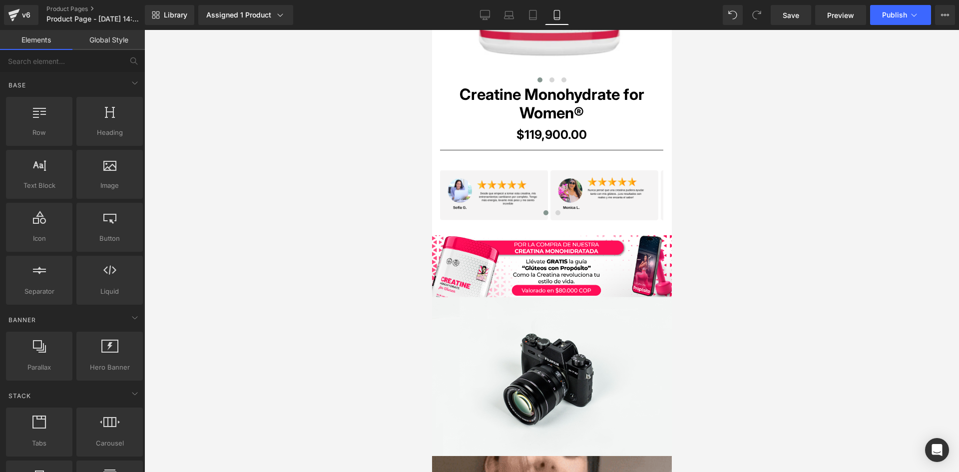
click at [205, 152] on div at bounding box center [551, 251] width 814 height 442
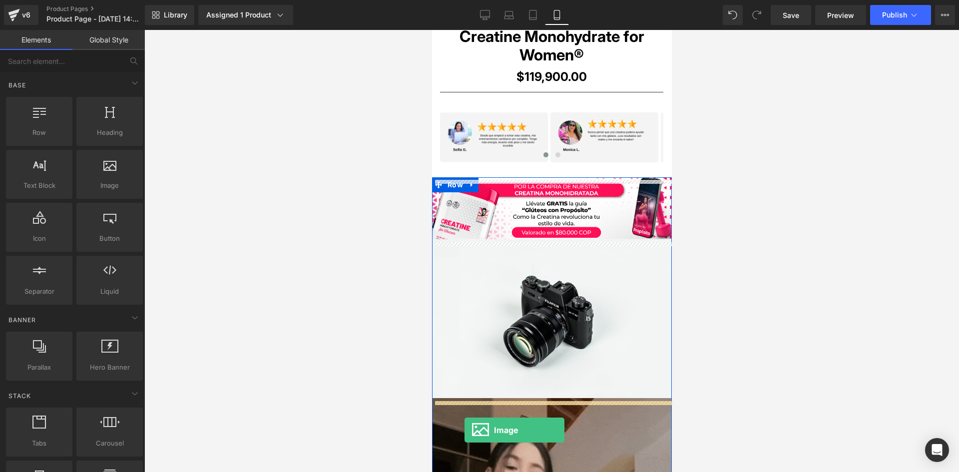
scroll to position [764, 0]
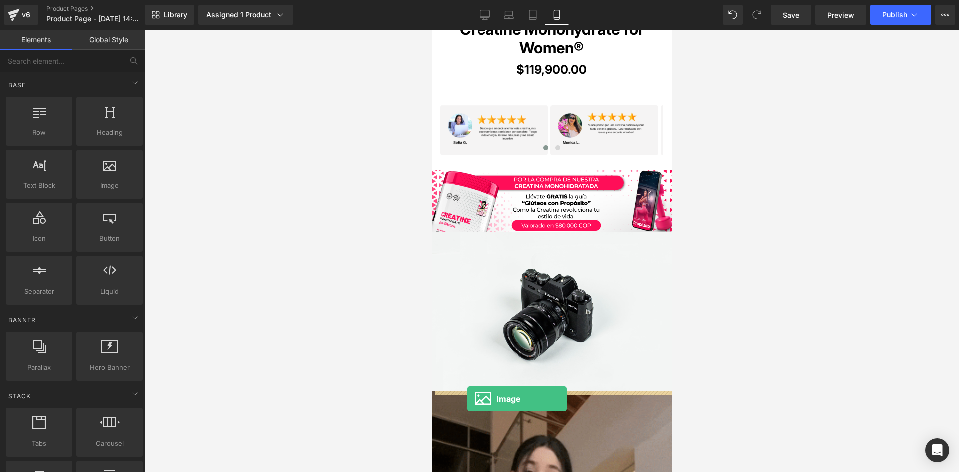
drag, startPoint x: 533, startPoint y: 209, endPoint x: 466, endPoint y: 399, distance: 201.0
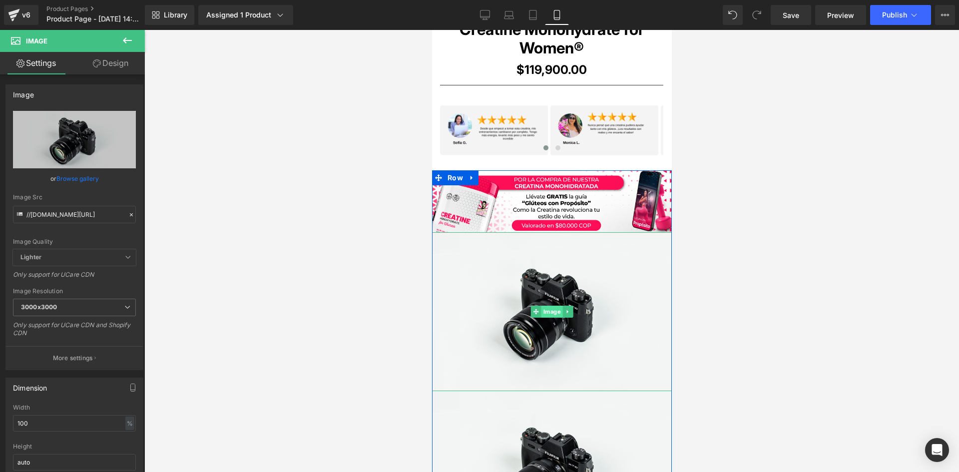
click at [545, 315] on span "Image" at bounding box center [551, 312] width 21 height 12
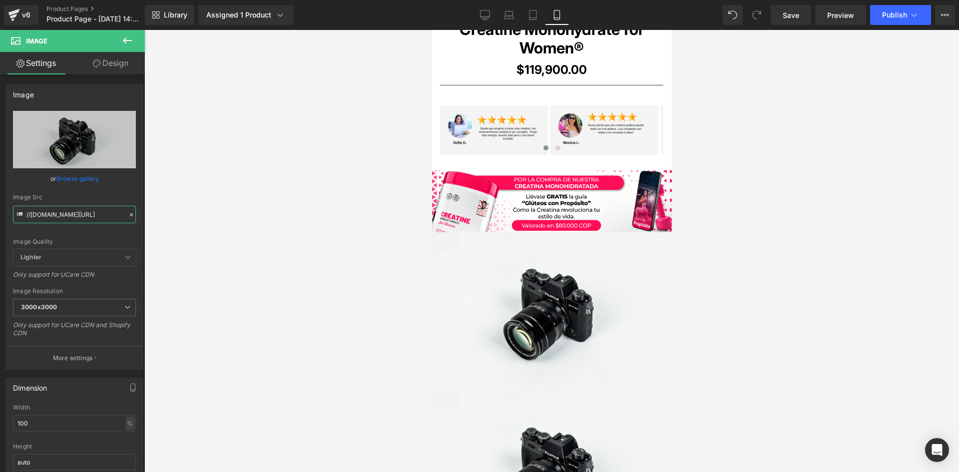
drag, startPoint x: 26, startPoint y: 216, endPoint x: 196, endPoint y: 229, distance: 170.3
click at [196, 229] on div "Image You are previewing how the will restyle your page. You can not edit Eleme…" at bounding box center [479, 244] width 959 height 489
paste input "https://i.ibb.co/ksrdKZH4/Pieza-4-3x.pn"
type input "https://i.ibb.co/ksrdKZH4/Pieza-4-3x.png"
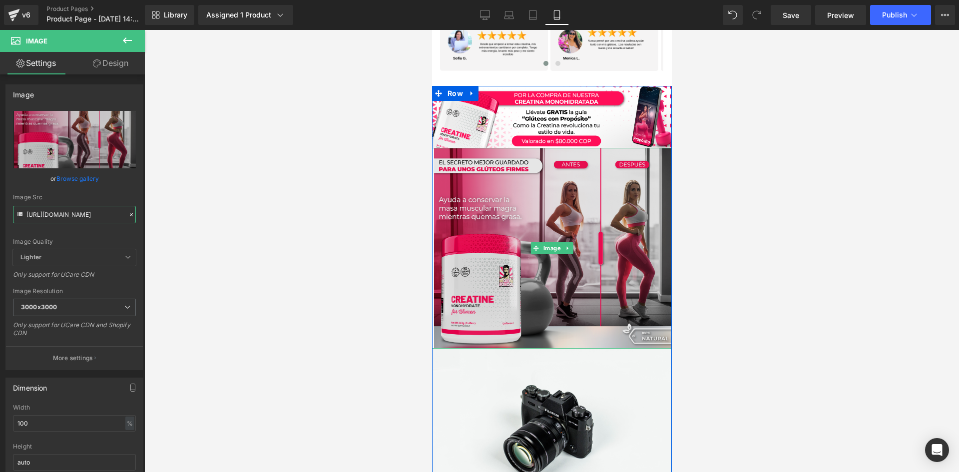
scroll to position [864, 0]
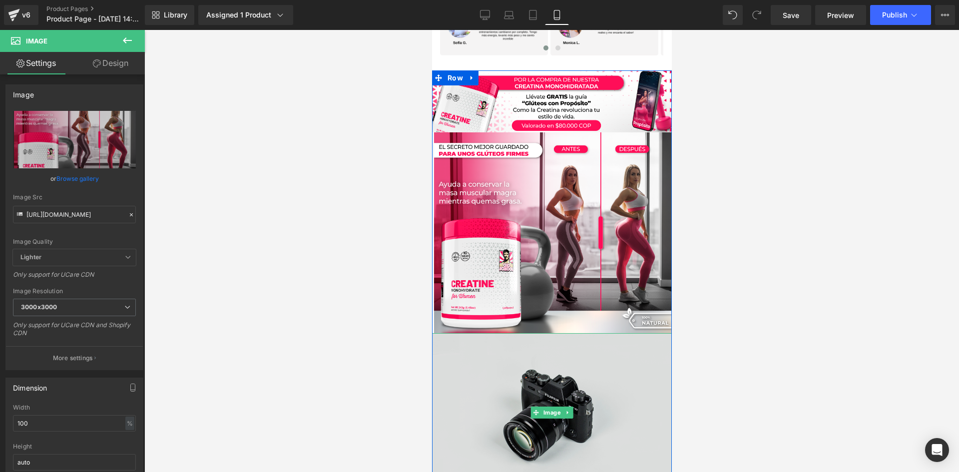
click at [557, 400] on img at bounding box center [551, 412] width 240 height 159
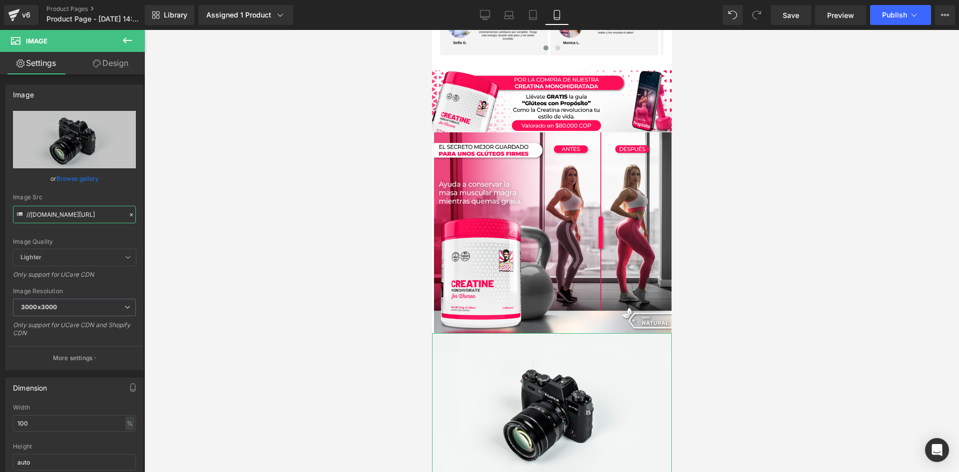
scroll to position [0, 61]
drag, startPoint x: 26, startPoint y: 216, endPoint x: 160, endPoint y: 225, distance: 134.1
click at [160, 225] on div "Image You are previewing how the will restyle your page. You can not edit Eleme…" at bounding box center [479, 244] width 959 height 489
paste input "https://i.ibb.co/0jWD1CBR/Pieza-5-3x.pn"
type input "https://i.ibb.co/0jWD1CBR/Pieza-5-3x.png"
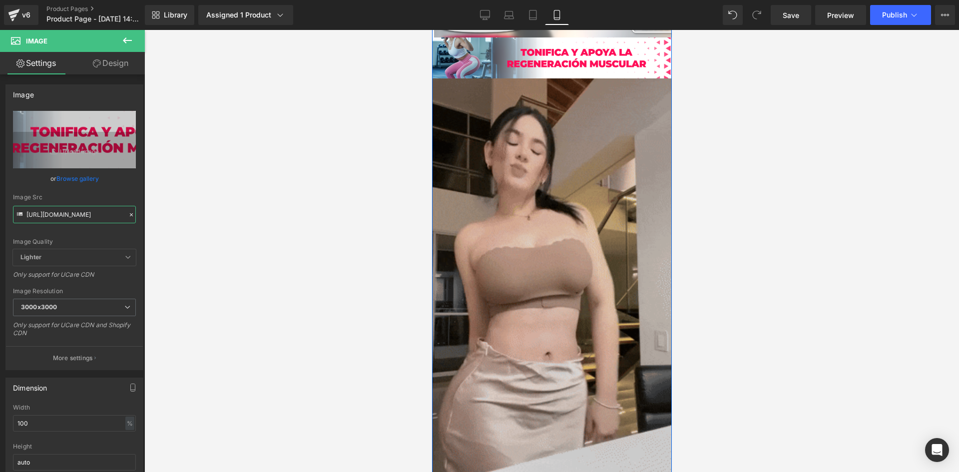
scroll to position [1164, 0]
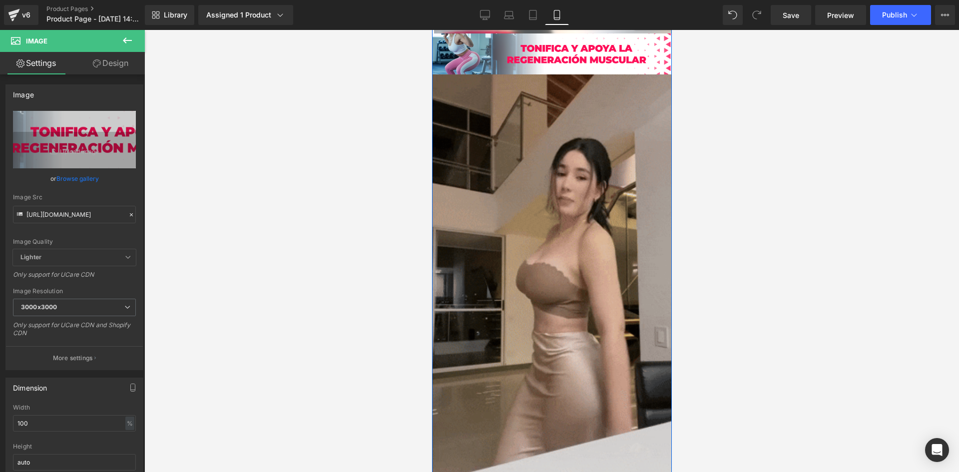
click at [541, 279] on img at bounding box center [551, 287] width 240 height 426
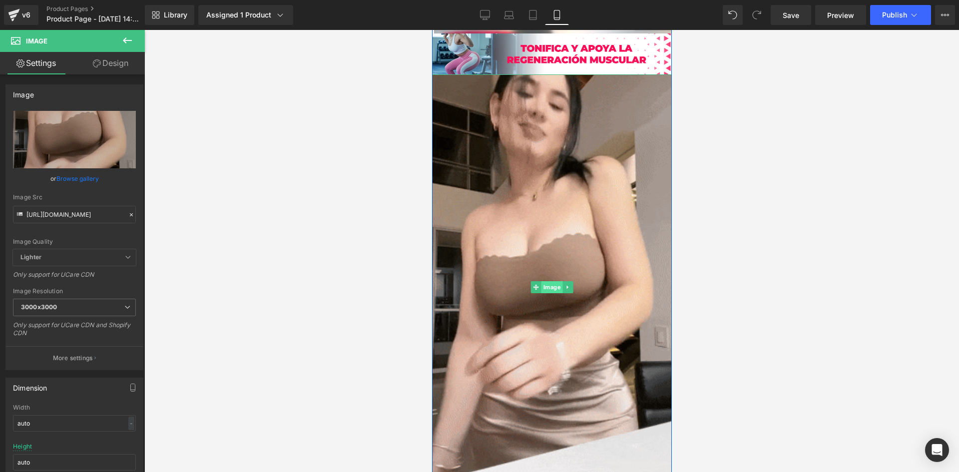
click at [547, 286] on span "Image" at bounding box center [551, 287] width 21 height 12
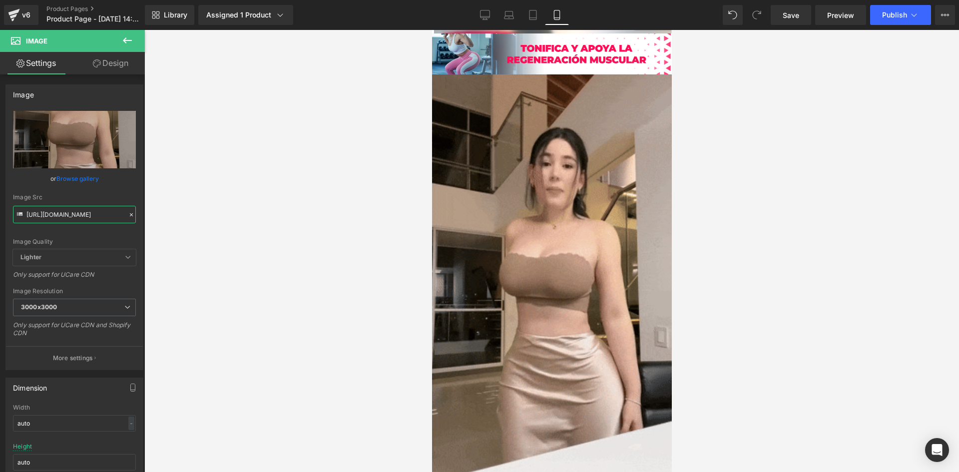
scroll to position [0, 509]
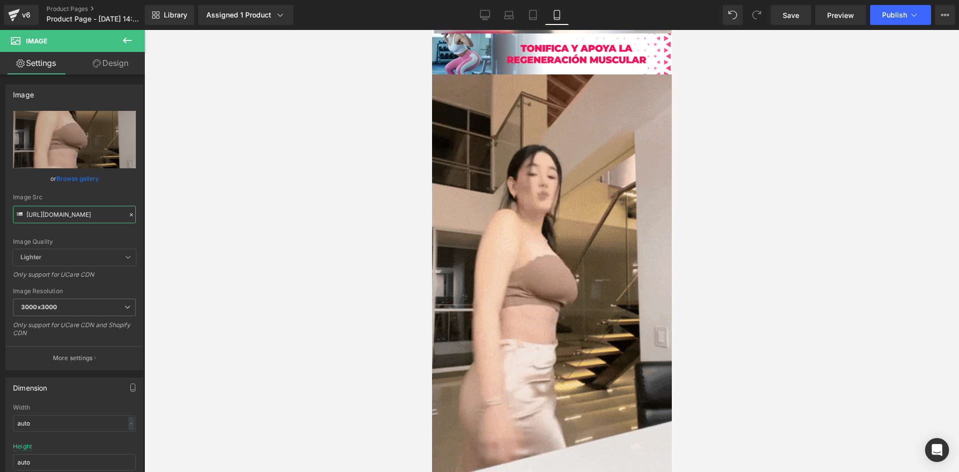
drag, startPoint x: 26, startPoint y: 215, endPoint x: 180, endPoint y: 229, distance: 155.0
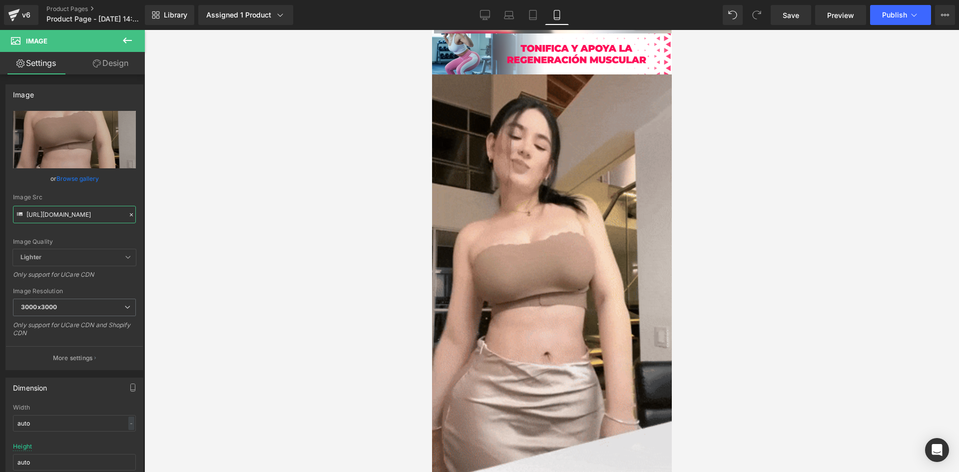
click at [180, 229] on div "Image You are previewing how the will restyle your page. You can not edit Eleme…" at bounding box center [479, 244] width 959 height 489
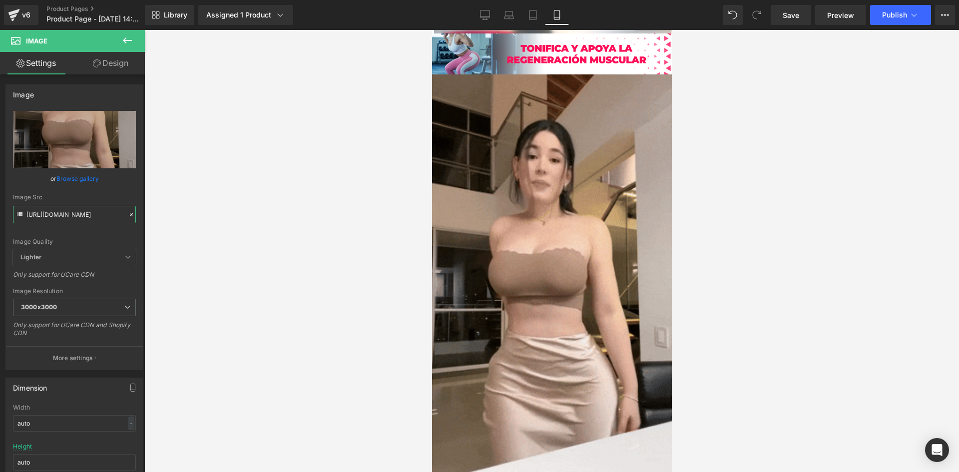
paste input "0.giphy.com/media/v1.Y2lkPTc5MGI3NjExMDhodzZiNHViazFhNWpmdmozZW1tOWQ2MGdpNGlobm…"
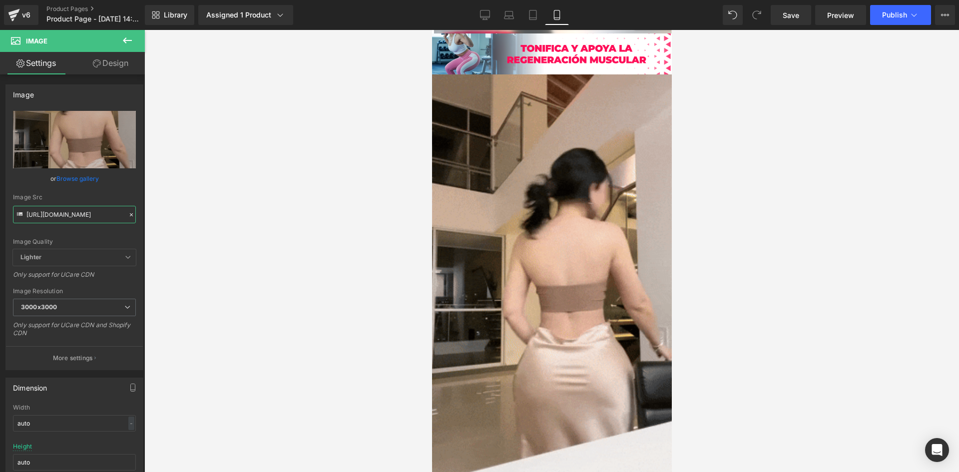
scroll to position [0, 516]
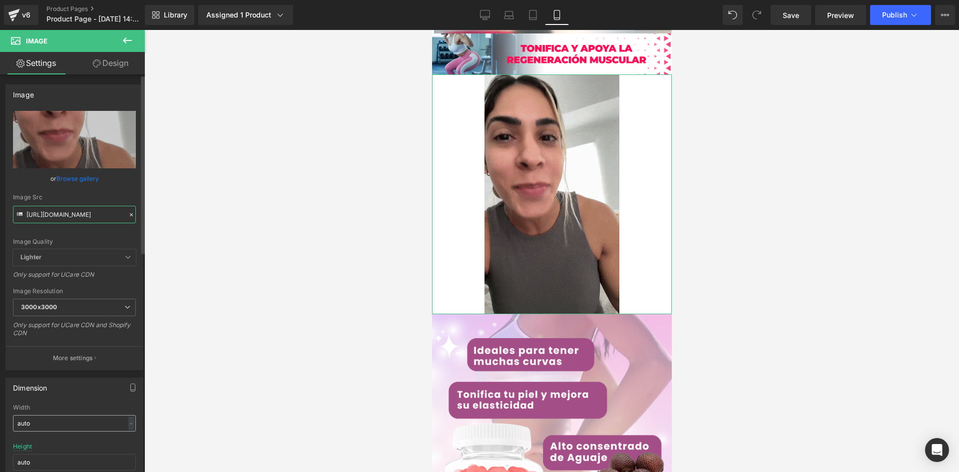
type input "https://media0.giphy.com/media/v1.Y2lkPTc5MGI3NjExMDhodzZiNHViazFhNWpmdmozZW1tO…"
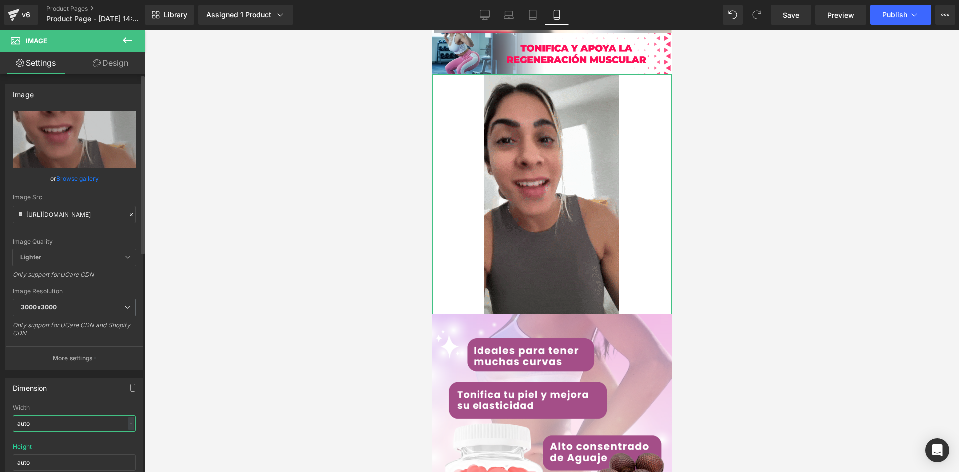
scroll to position [0, 0]
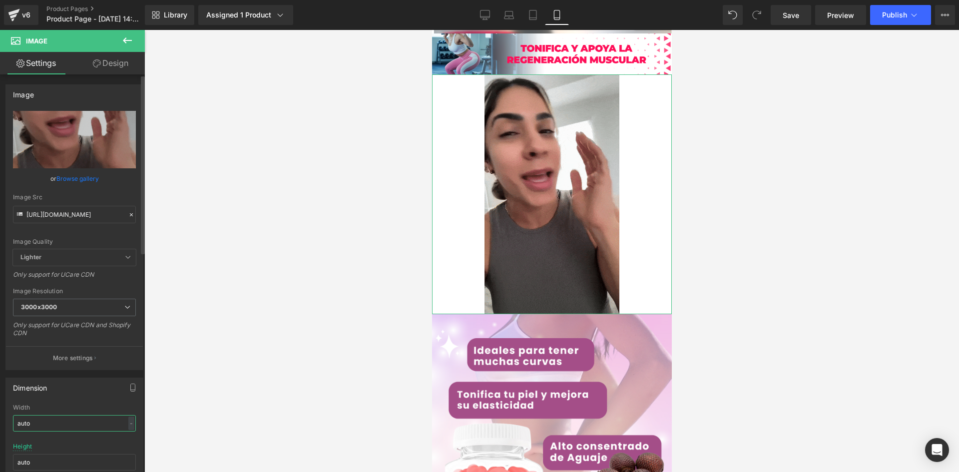
click at [82, 424] on input "auto" at bounding box center [74, 423] width 123 height 16
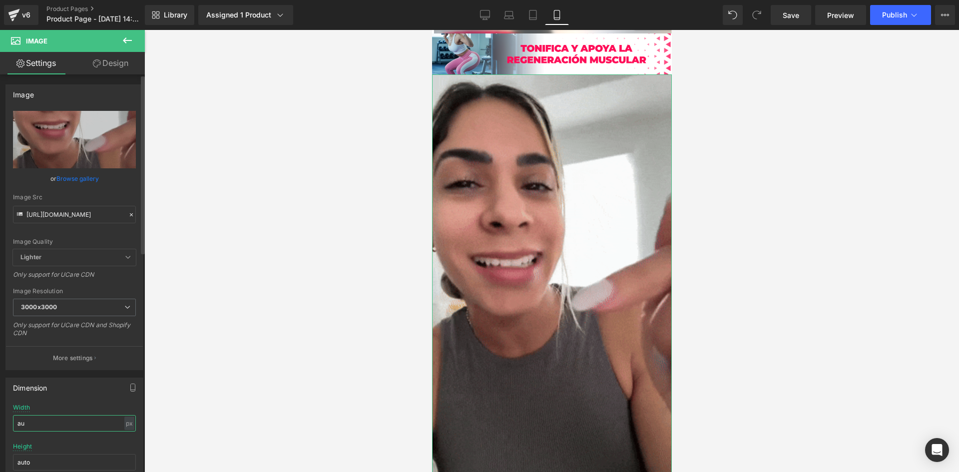
type input "a"
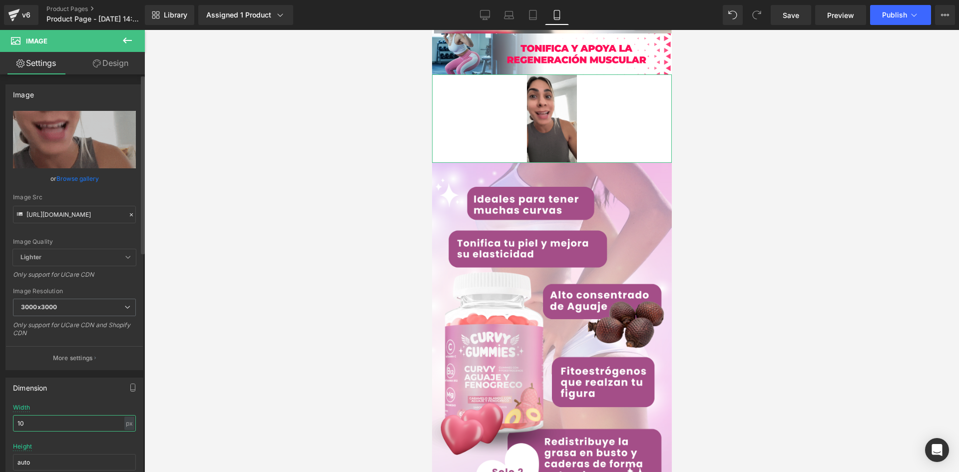
type input "1"
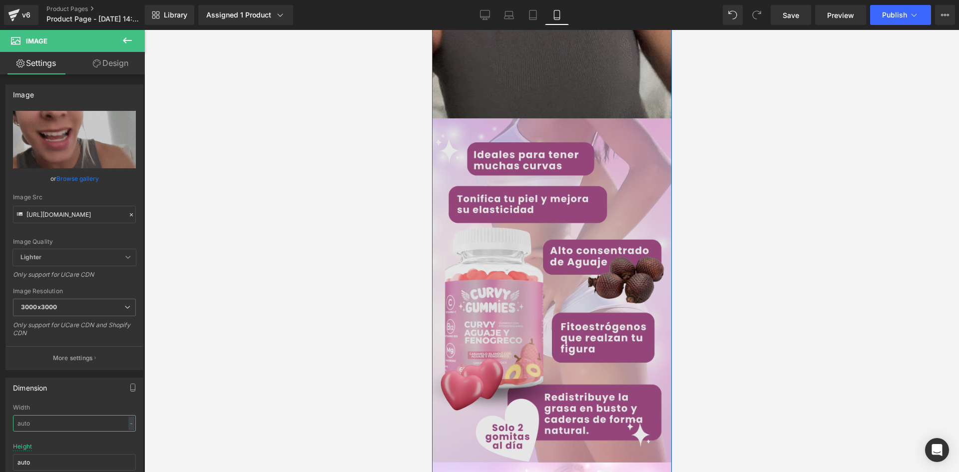
scroll to position [1563, 0]
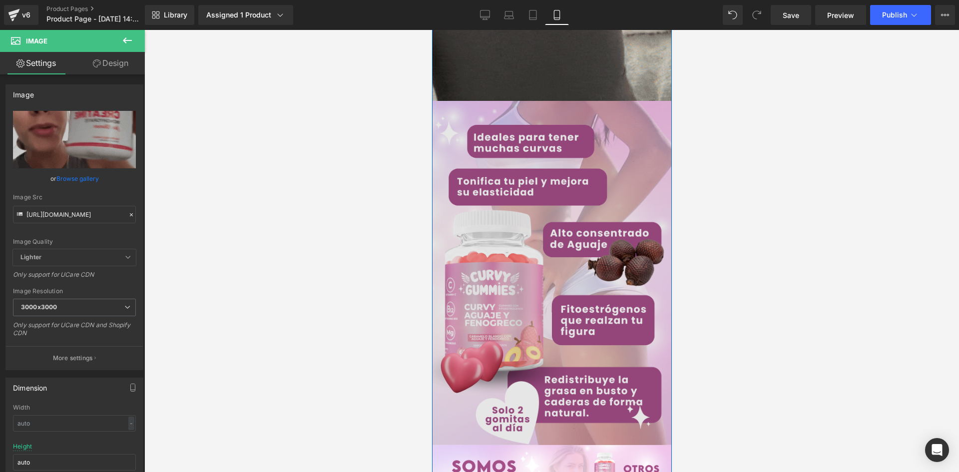
click at [560, 272] on div "Image" at bounding box center [551, 273] width 240 height 344
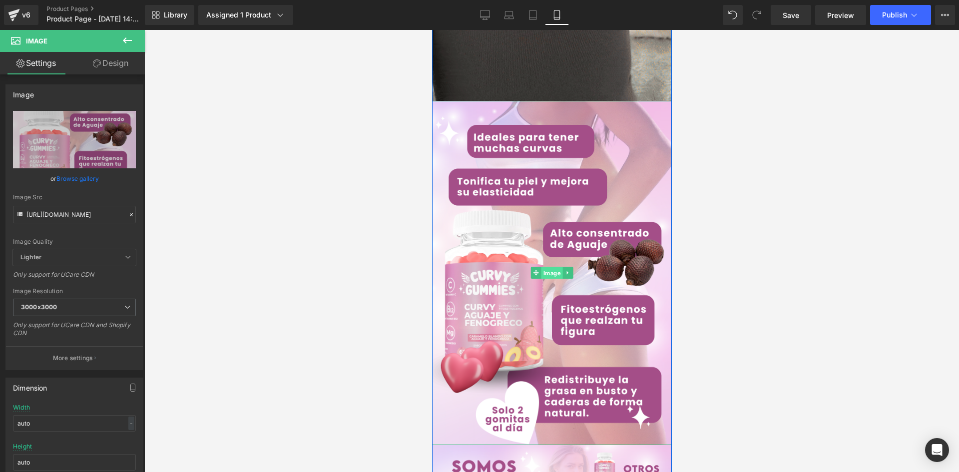
click at [554, 273] on span "Image" at bounding box center [551, 273] width 21 height 12
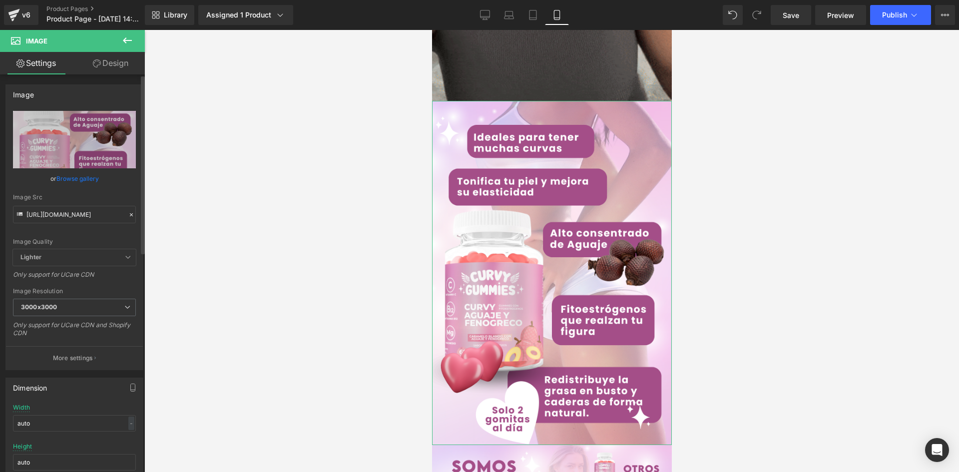
click at [25, 213] on icon at bounding box center [19, 215] width 11 height 11
drag, startPoint x: 25, startPoint y: 214, endPoint x: 231, endPoint y: 216, distance: 205.8
click at [231, 216] on div "Image You are previewing how the will restyle your page. You can not edit Eleme…" at bounding box center [479, 244] width 959 height 489
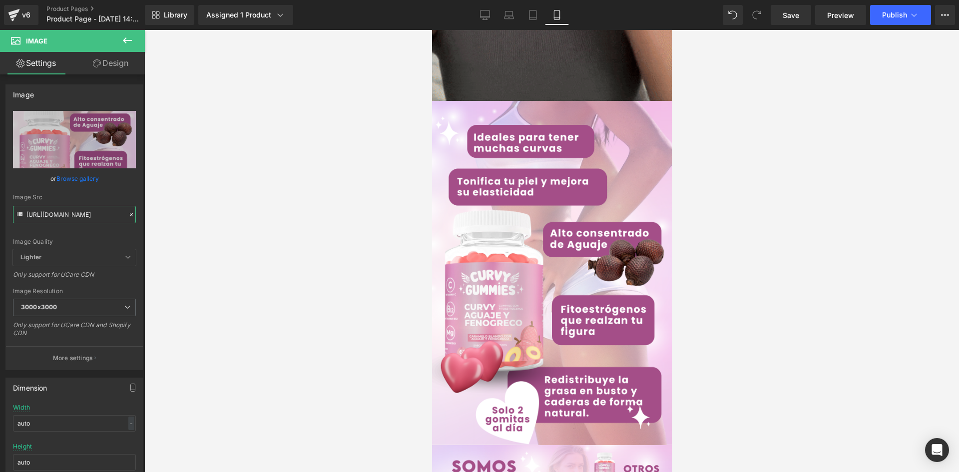
paste input "ch814NQL/Pieza-6-3x"
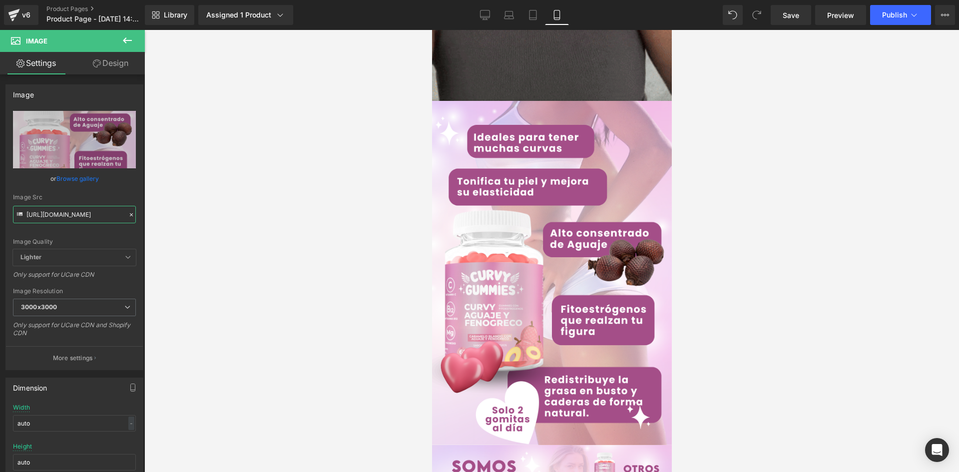
type input "https://i.ibb.co/ch814NQL/Pieza-6-3x.png"
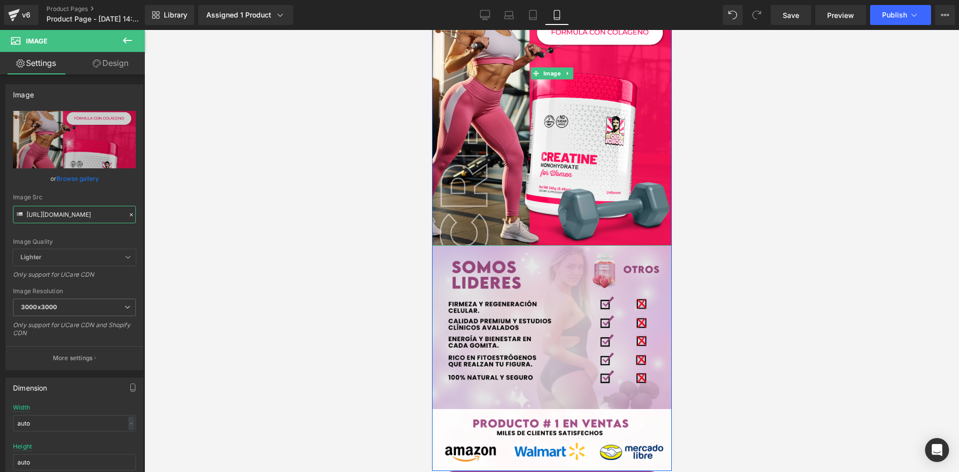
scroll to position [1763, 0]
click at [550, 309] on img at bounding box center [551, 326] width 240 height 163
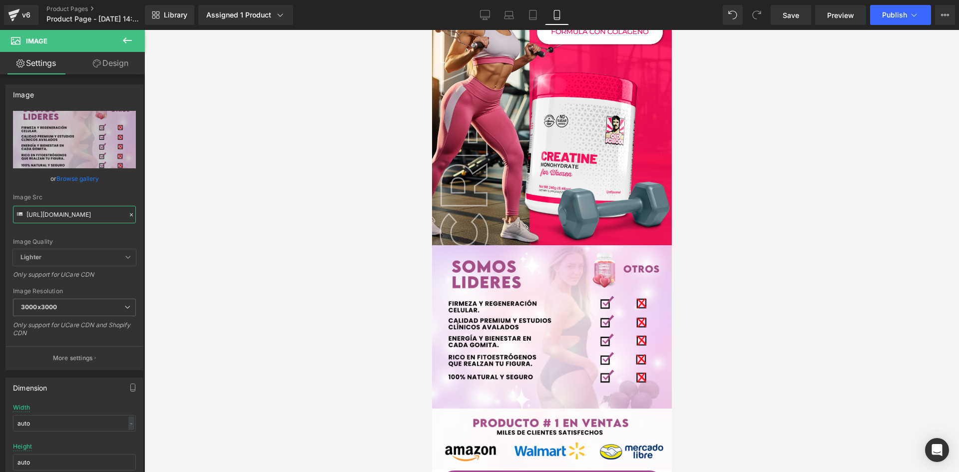
drag, startPoint x: 26, startPoint y: 212, endPoint x: 214, endPoint y: 218, distance: 187.9
click at [214, 218] on div "Image You are previewing how the will restyle your page. You can not edit Eleme…" at bounding box center [479, 244] width 959 height 489
paste input "Gvv7L8db/Pieza-7-3x"
type input "https://i.ibb.co/Gvv7L8db/Pieza-7-3x.png"
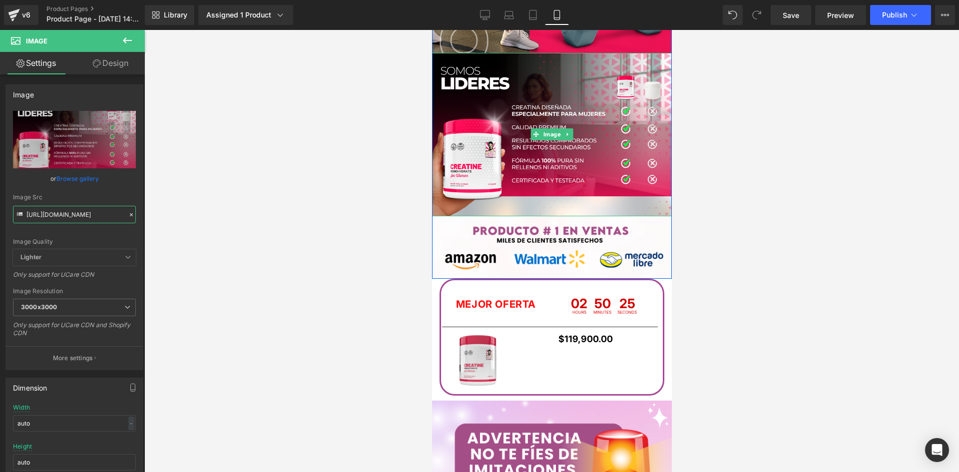
scroll to position [1963, 0]
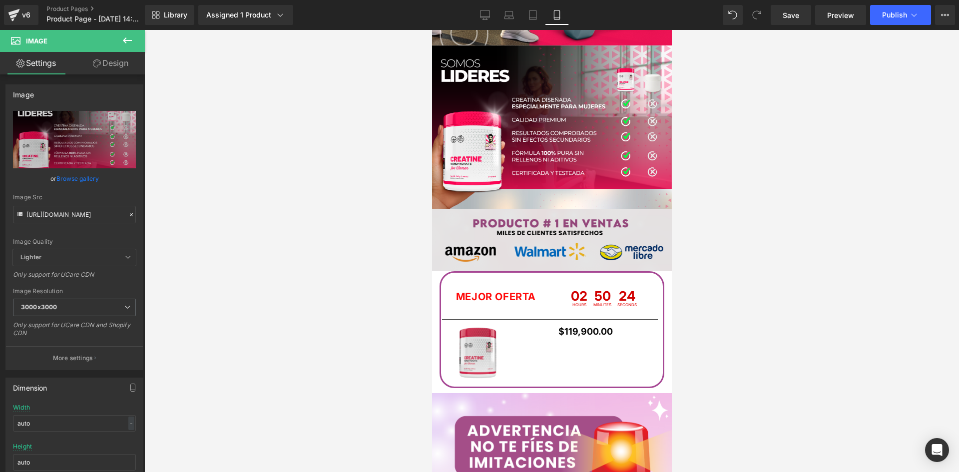
click at [555, 243] on div "Image" at bounding box center [551, 240] width 240 height 62
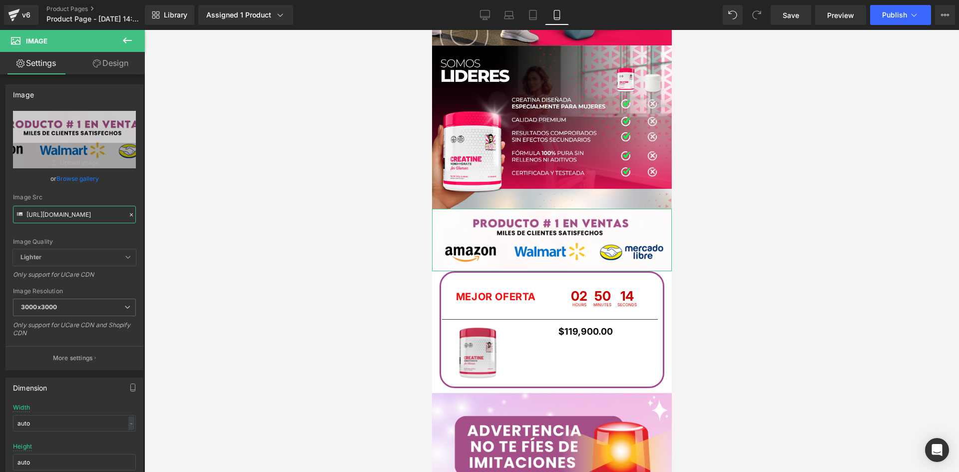
scroll to position [0, 39]
drag, startPoint x: 26, startPoint y: 213, endPoint x: 199, endPoint y: 230, distance: 173.2
click at [199, 230] on div "Image You are previewing how the will restyle your page. You can not edit Eleme…" at bounding box center [479, 244] width 959 height 489
paste input "6cRTTjy2/raw-amazon-10"
type input "https://i.ibb.co/6cRTTjy2/raw-amazon-10.png"
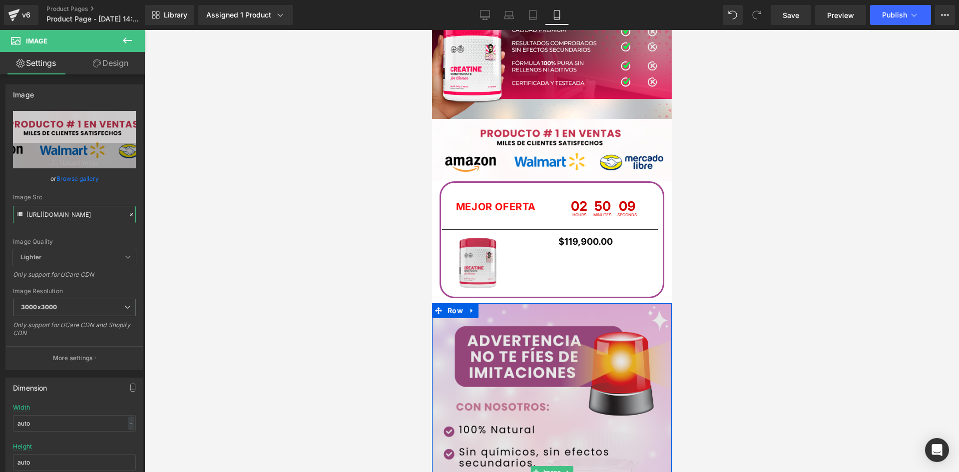
scroll to position [2062, 0]
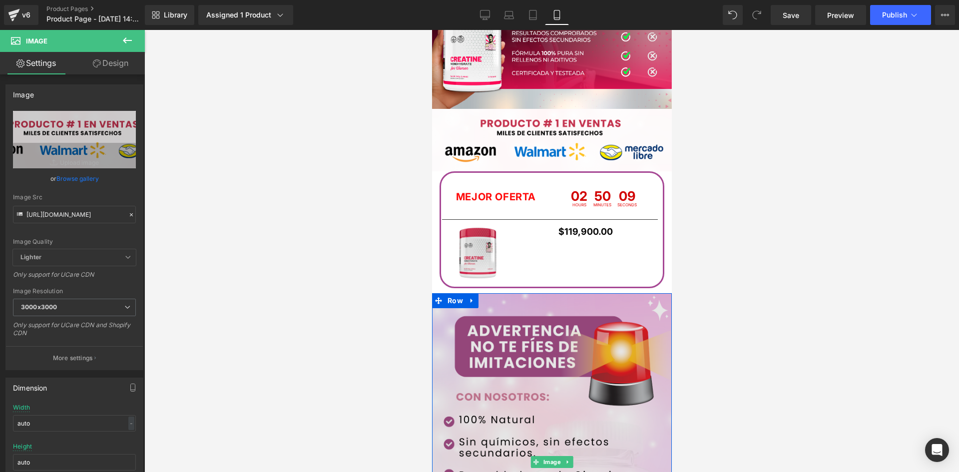
click at [561, 357] on img at bounding box center [551, 462] width 240 height 338
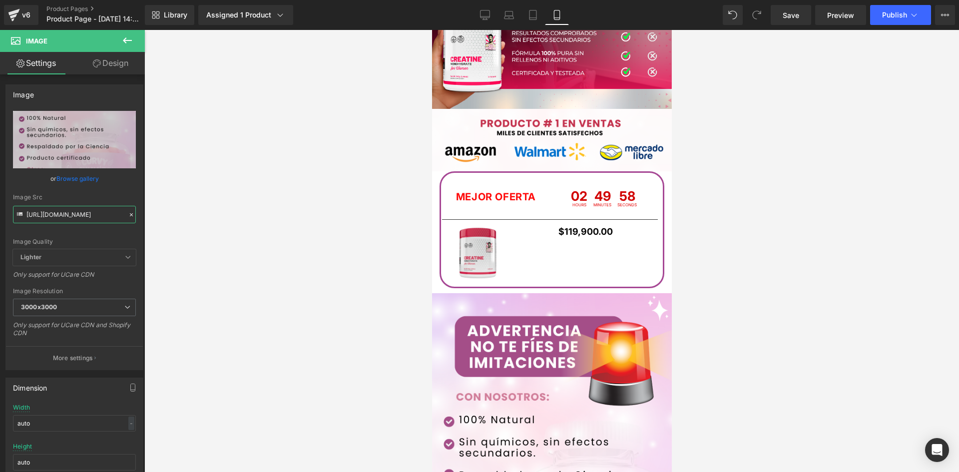
drag, startPoint x: 25, startPoint y: 216, endPoint x: 282, endPoint y: 244, distance: 258.3
click at [282, 244] on div "Image You are previewing how the will restyle your page. You can not edit Eleme…" at bounding box center [479, 244] width 959 height 489
paste input "d0Tb12rj/kikipi"
type input "https://i.ibb.co/d0Tb12rj/kikipi.png"
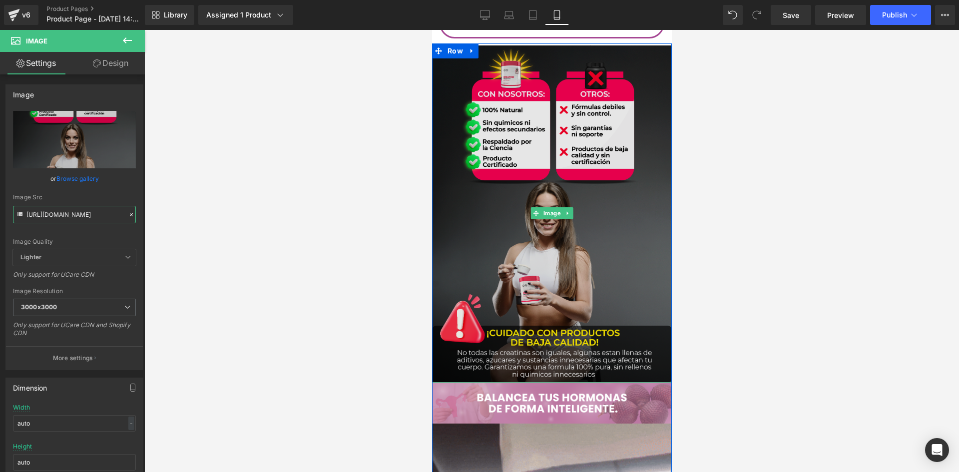
scroll to position [2362, 0]
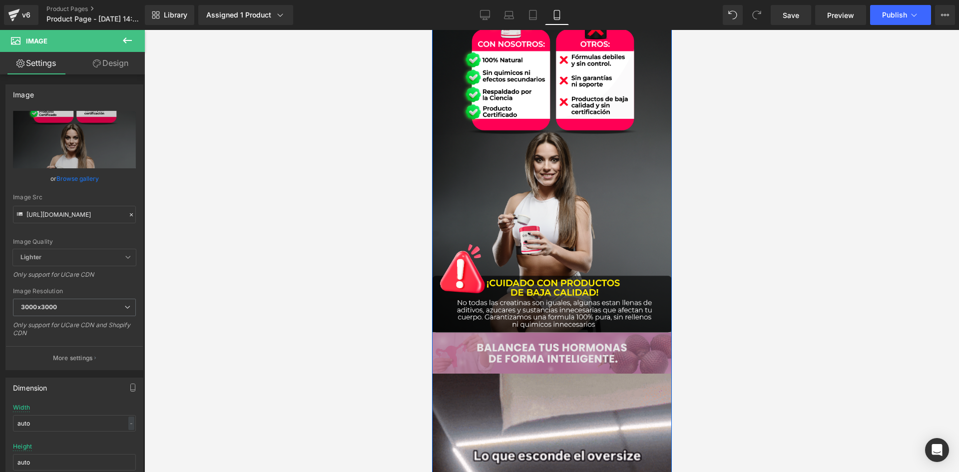
click at [553, 350] on div "Image" at bounding box center [551, 353] width 240 height 41
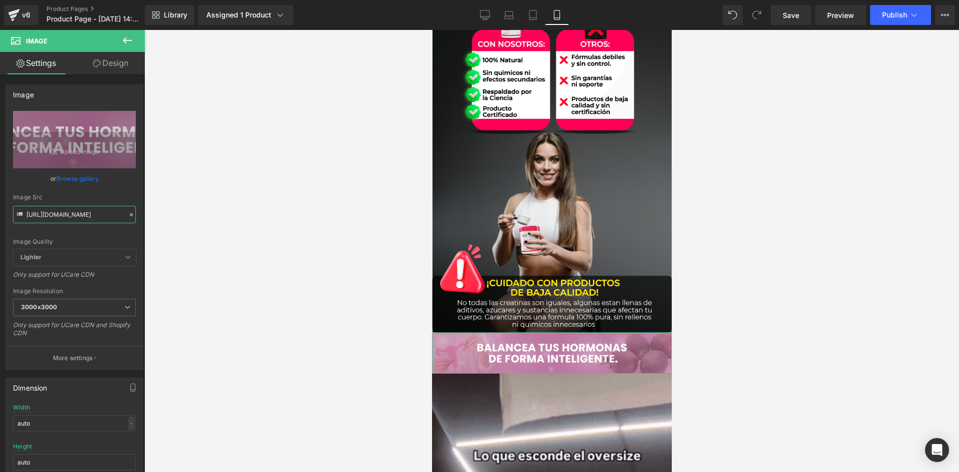
scroll to position [0, 13]
drag, startPoint x: 27, startPoint y: 215, endPoint x: 258, endPoint y: 224, distance: 231.4
click at [258, 224] on div "Image You are previewing how the will restyle your page. You can not edit Eleme…" at bounding box center [479, 244] width 959 height 489
click at [27, 213] on input "https://i.ibb.co/R1kkd5q/raw-9-4.png" at bounding box center [74, 214] width 123 height 17
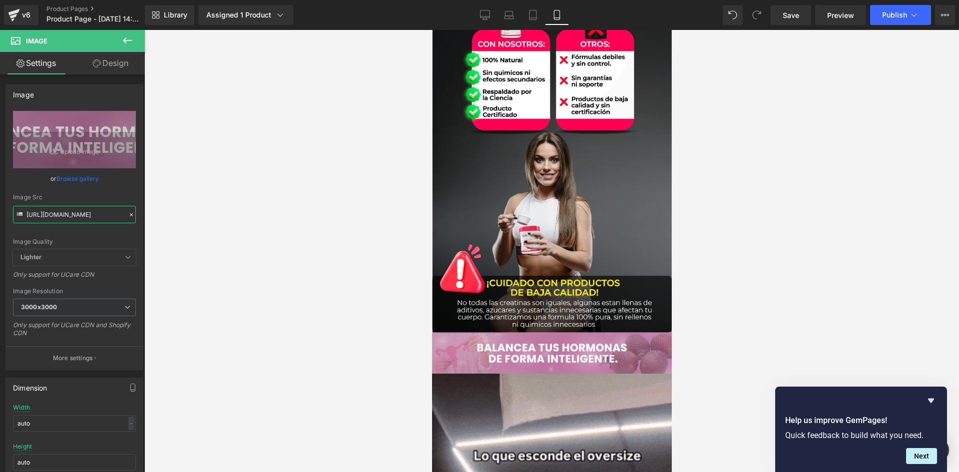
drag, startPoint x: 25, startPoint y: 216, endPoint x: 187, endPoint y: 223, distance: 161.4
click at [186, 223] on div "Image You are previewing how the will restyle your page. You can not edit Eleme…" at bounding box center [479, 244] width 959 height 489
paste input "https://i.ibb.co/Md2X37y/raw-5-5"
type input "https://i.ibb.co/Md2X37y/raw-5-5.png"
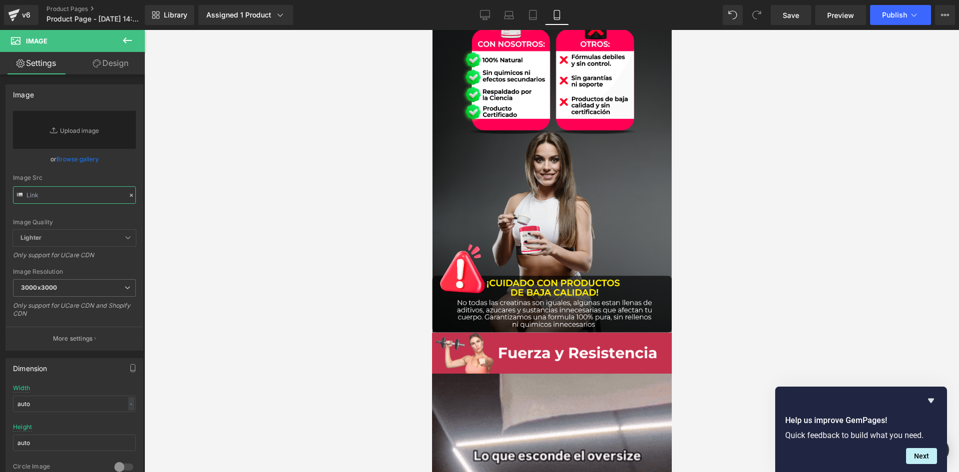
scroll to position [0, 0]
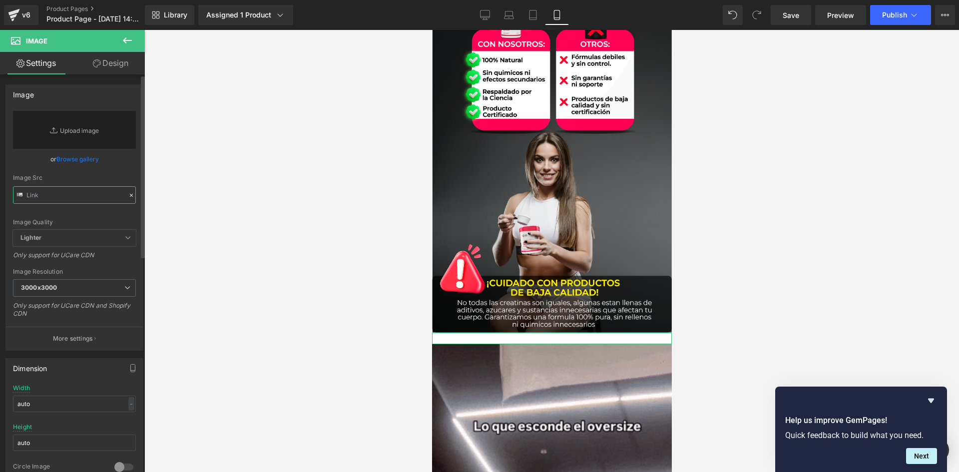
paste input "https://i.ibb.co/Md2X37y/raw-5-5.png"
type input "https://i.ibb.co/Md2X37y/raw-5-5.png"
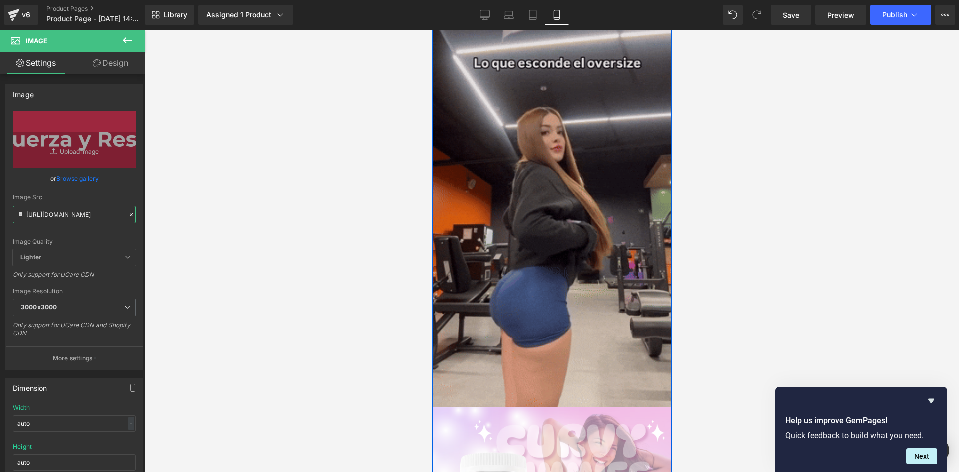
scroll to position [2762, 0]
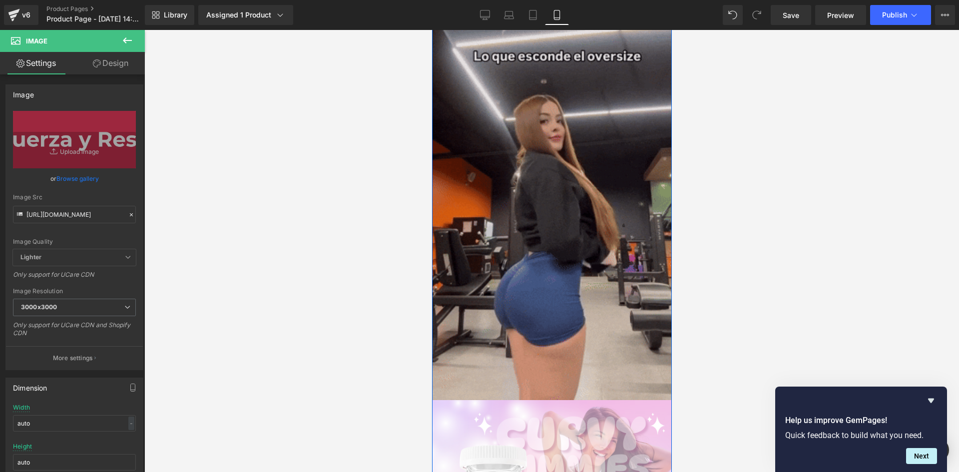
click at [544, 212] on img at bounding box center [551, 187] width 240 height 426
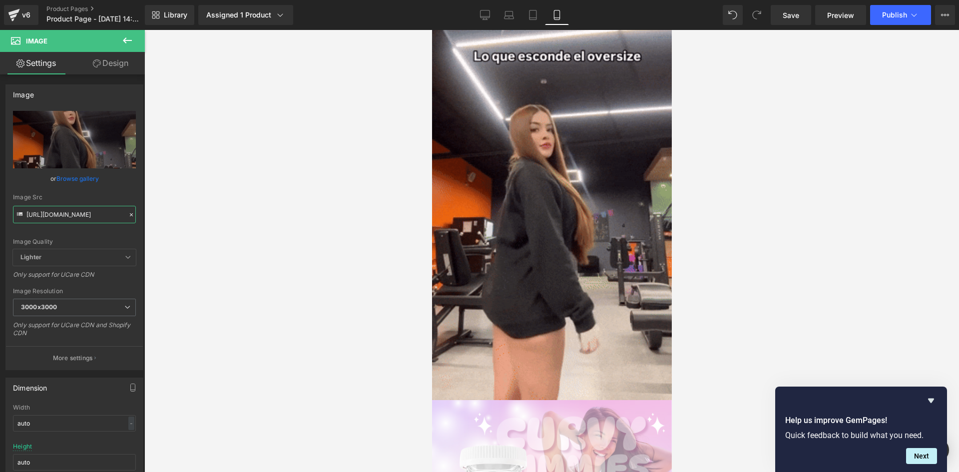
drag, startPoint x: 26, startPoint y: 212, endPoint x: 215, endPoint y: 237, distance: 190.5
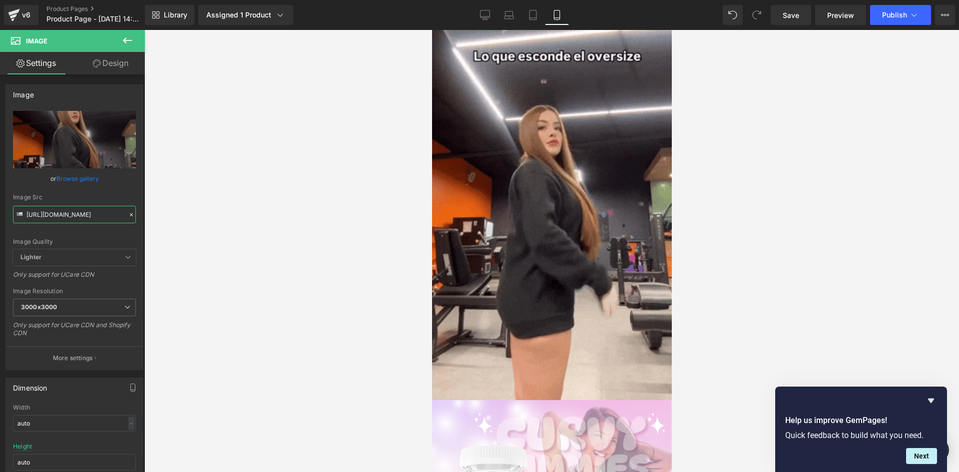
click at [215, 237] on div "Image You are previewing how the will restyle your page. You can not edit Eleme…" at bounding box center [479, 244] width 959 height 489
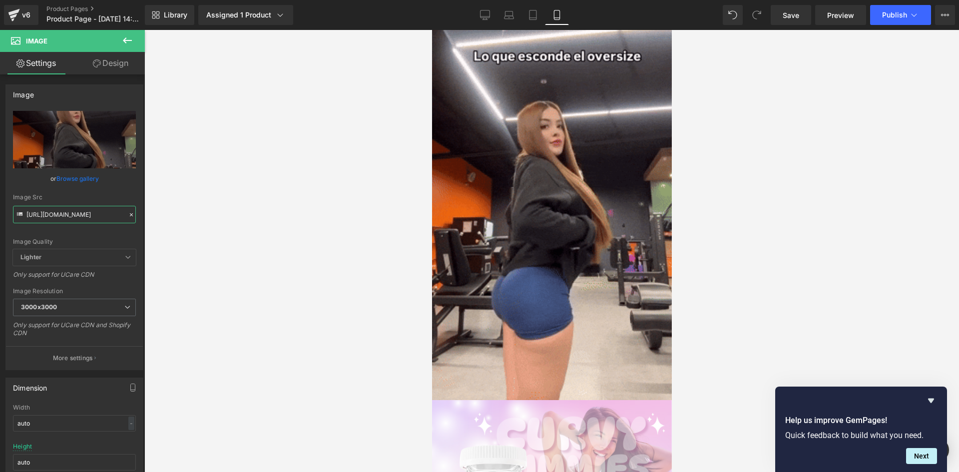
paste input "2.giphy.com/media/v1.Y2lkPTc5MGI3NjExZDJ1cjZyMWpvODB3b3NnZmtlNHlmcXB5NTJmOG1uY2…"
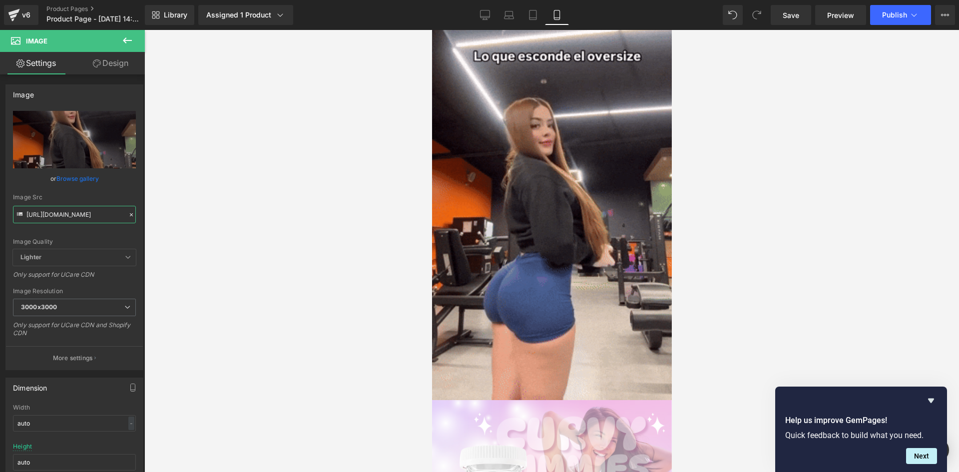
scroll to position [0, 514]
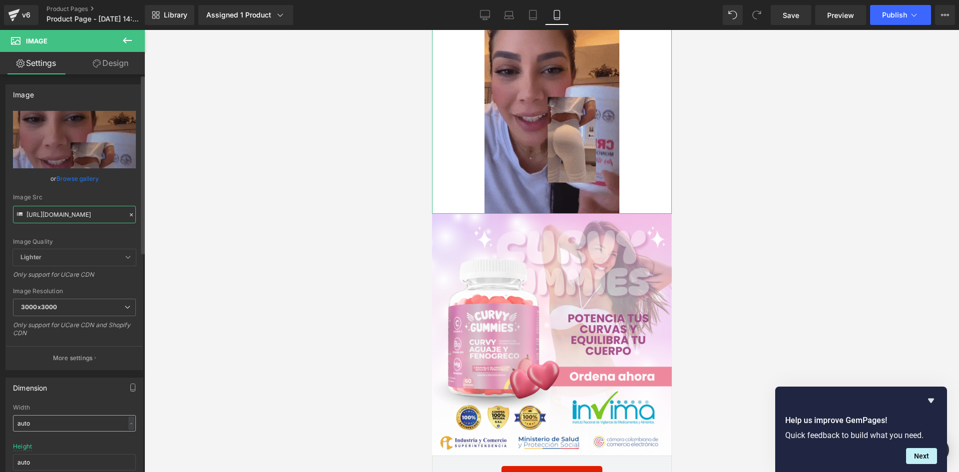
type input "https://media2.giphy.com/media/v1.Y2lkPTc5MGI3NjExZDJ1cjZyMWpvODB3b3NnZmtlNHlmc…"
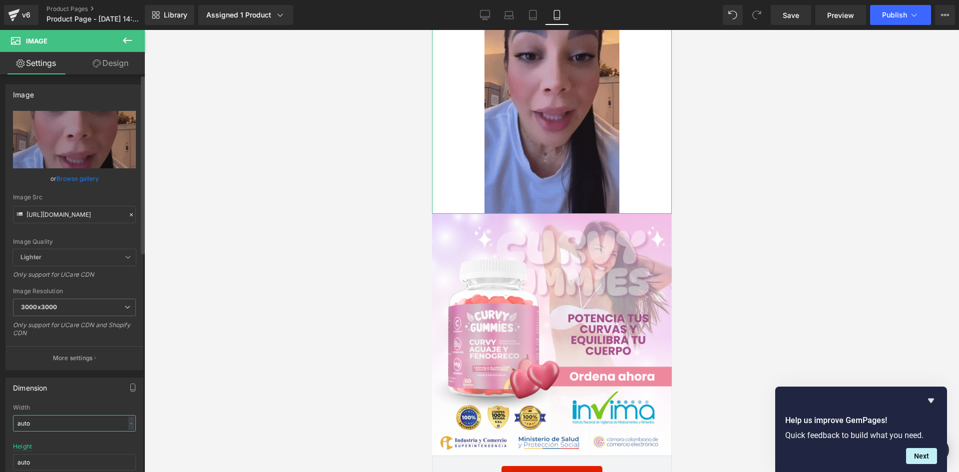
scroll to position [0, 0]
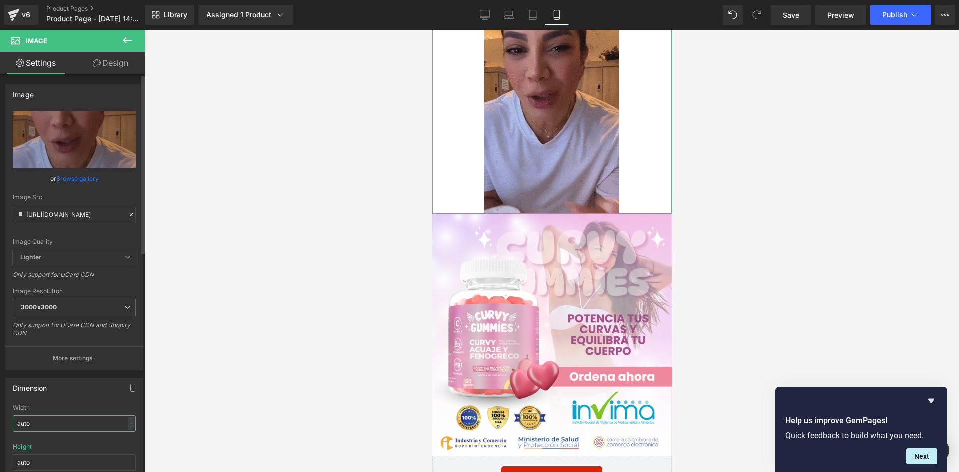
click at [54, 422] on input "auto" at bounding box center [74, 423] width 123 height 16
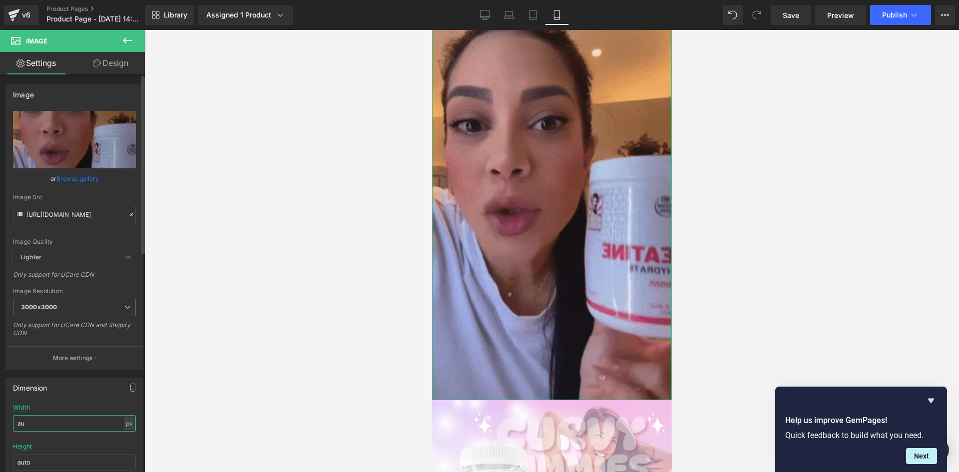
type input "a"
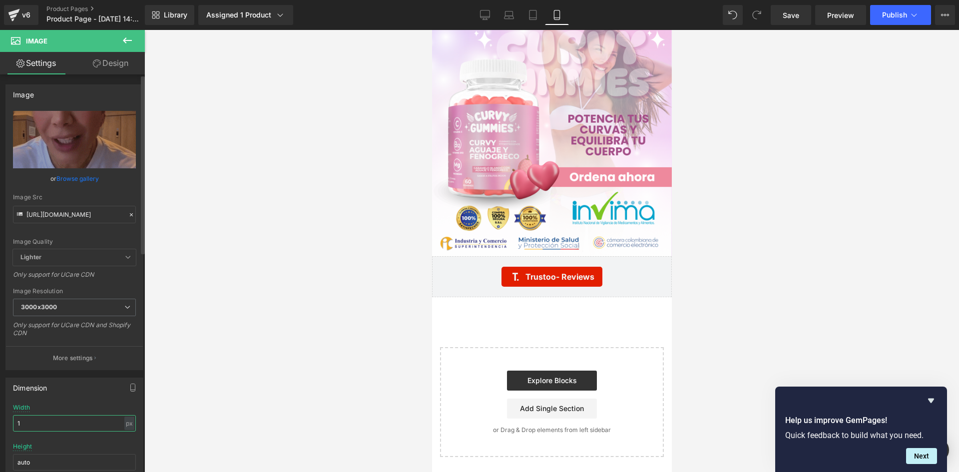
scroll to position [2730, 0]
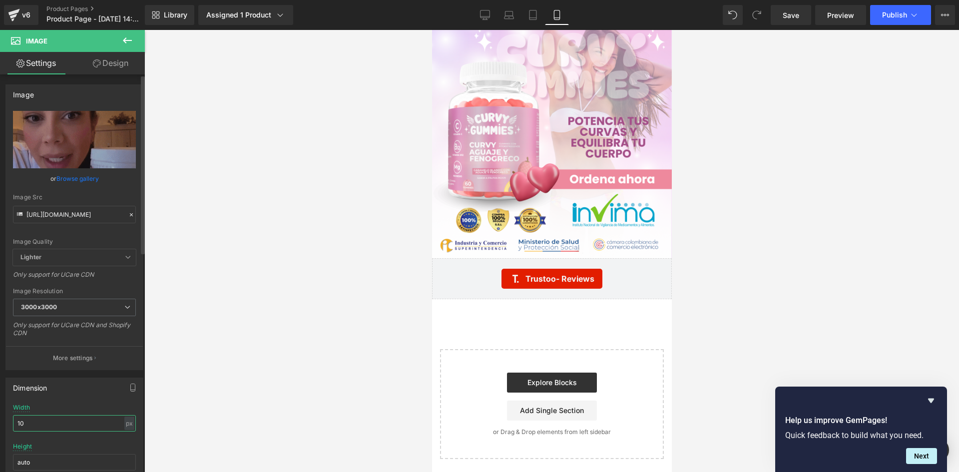
type input "1"
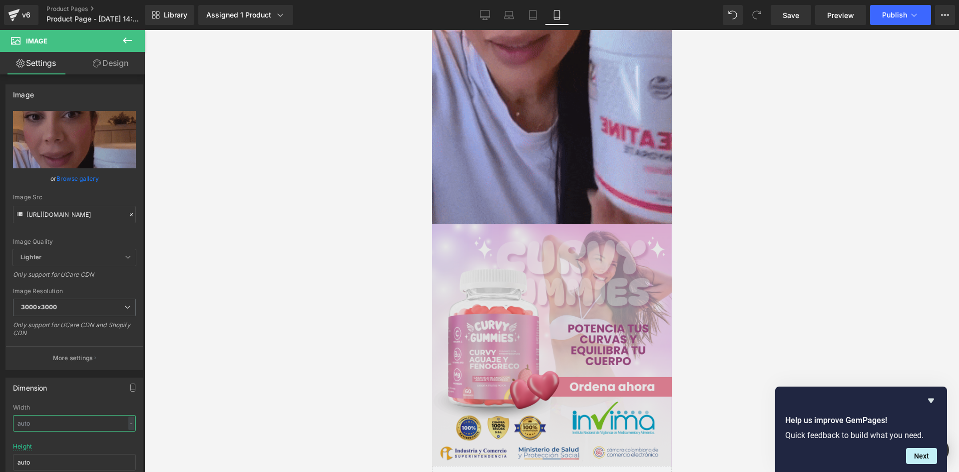
scroll to position [2995, 0]
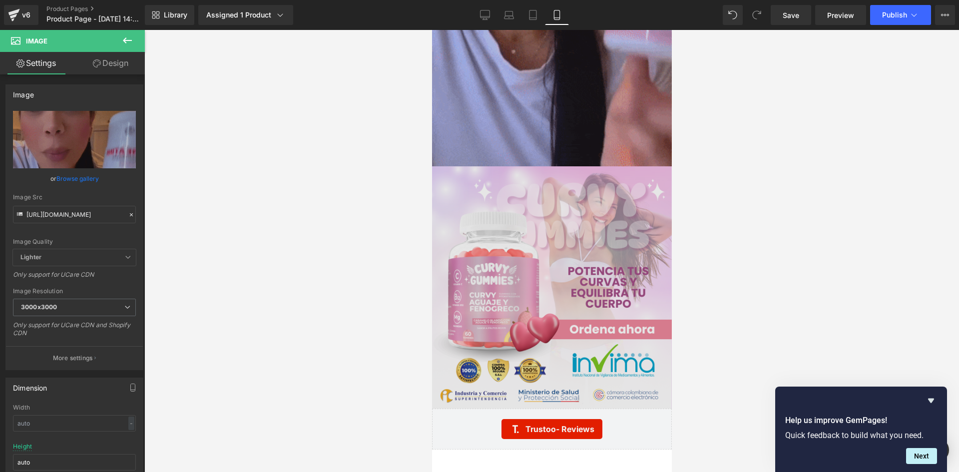
click at [558, 286] on div "Image" at bounding box center [551, 287] width 240 height 242
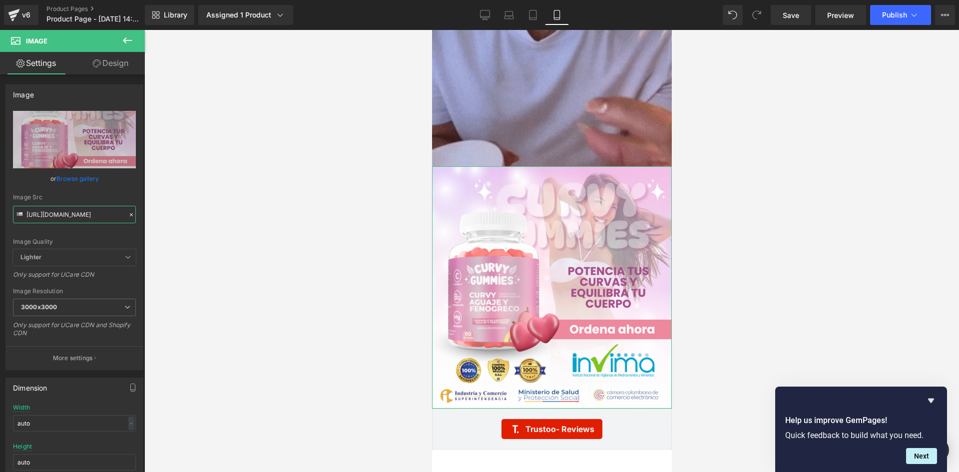
scroll to position [0, 20]
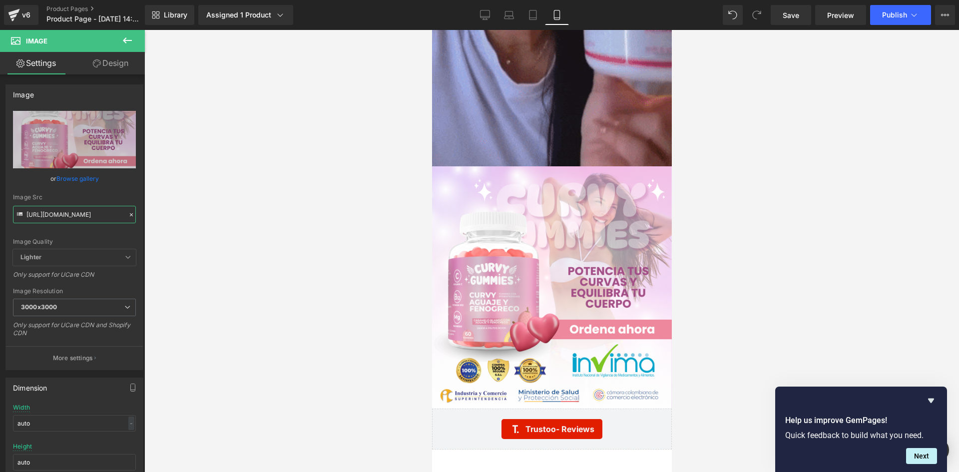
drag, startPoint x: 26, startPoint y: 215, endPoint x: 187, endPoint y: 230, distance: 161.5
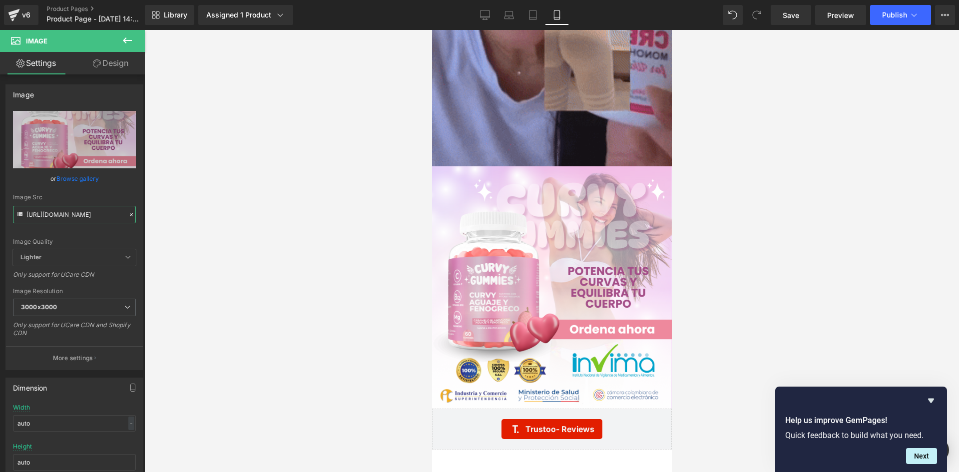
click at [187, 230] on div "Image You are previewing how the will restyle your page. You can not edit Eleme…" at bounding box center [479, 244] width 959 height 489
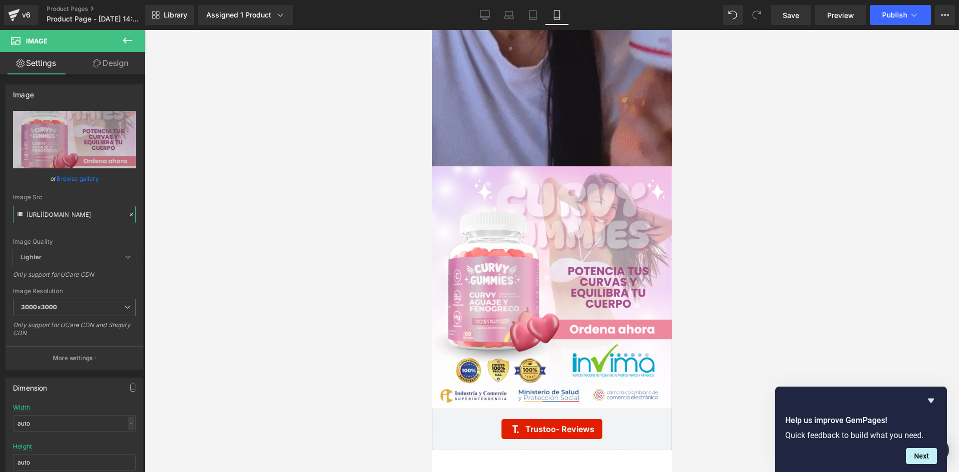
paste input "jvp7bdJP/raw-10-creatine-3"
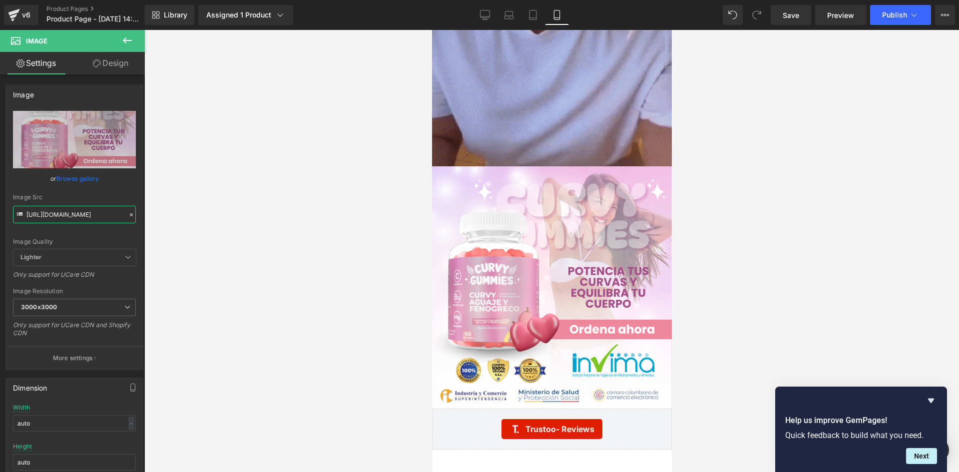
scroll to position [0, 44]
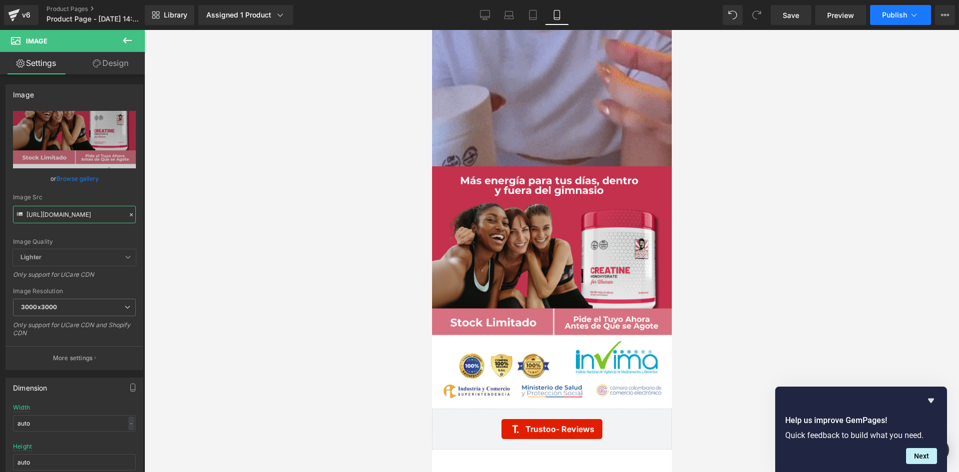
type input "https://i.ibb.co/jvp7bdJP/raw-10-creatine-3.png"
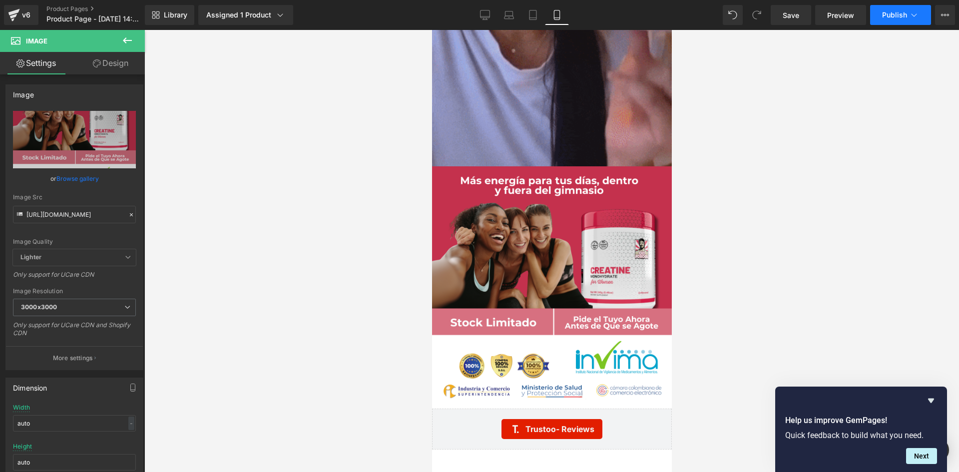
scroll to position [0, 0]
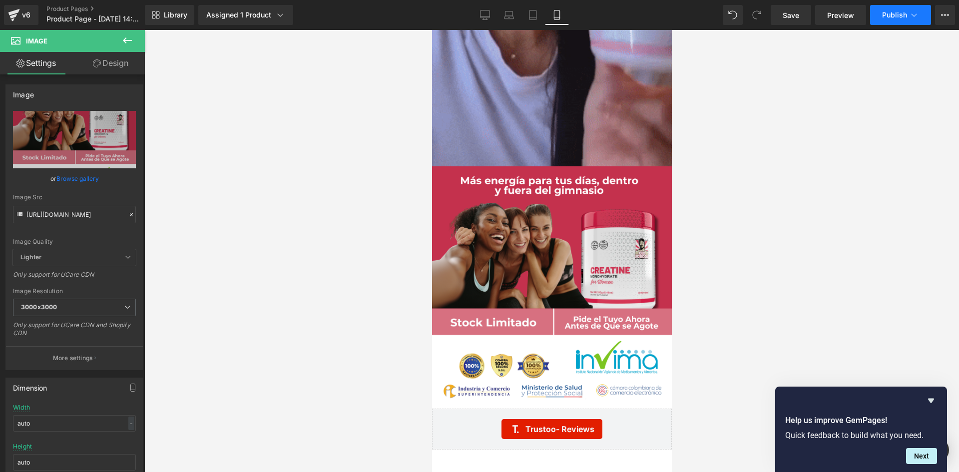
click at [915, 15] on icon at bounding box center [914, 15] width 10 height 10
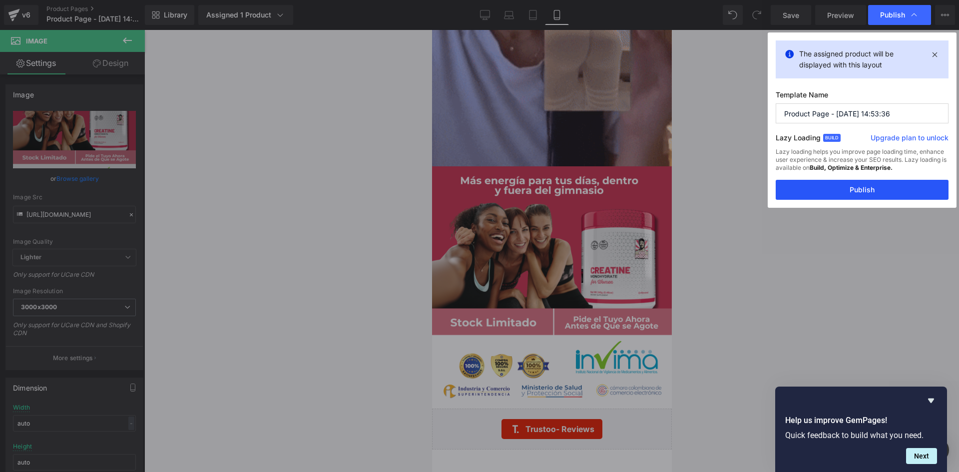
click at [847, 188] on button "Publish" at bounding box center [862, 190] width 173 height 20
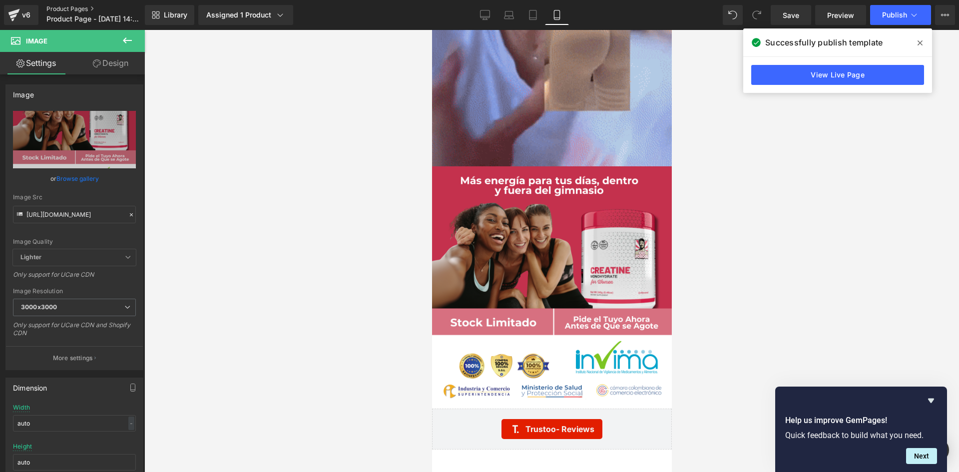
click at [80, 9] on link "Product Pages" at bounding box center [103, 9] width 115 height 8
